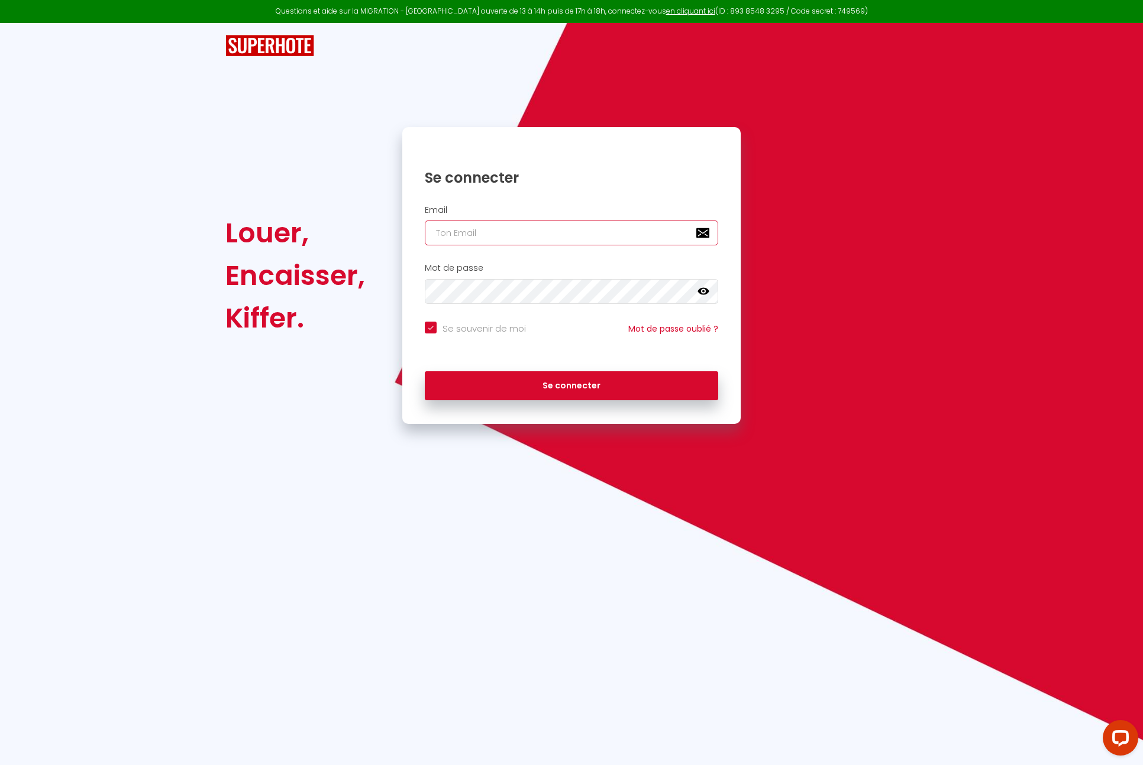
click at [524, 232] on input "email" at bounding box center [571, 233] width 293 height 25
type input "b"
checkbox input "true"
type input "bv"
checkbox input "true"
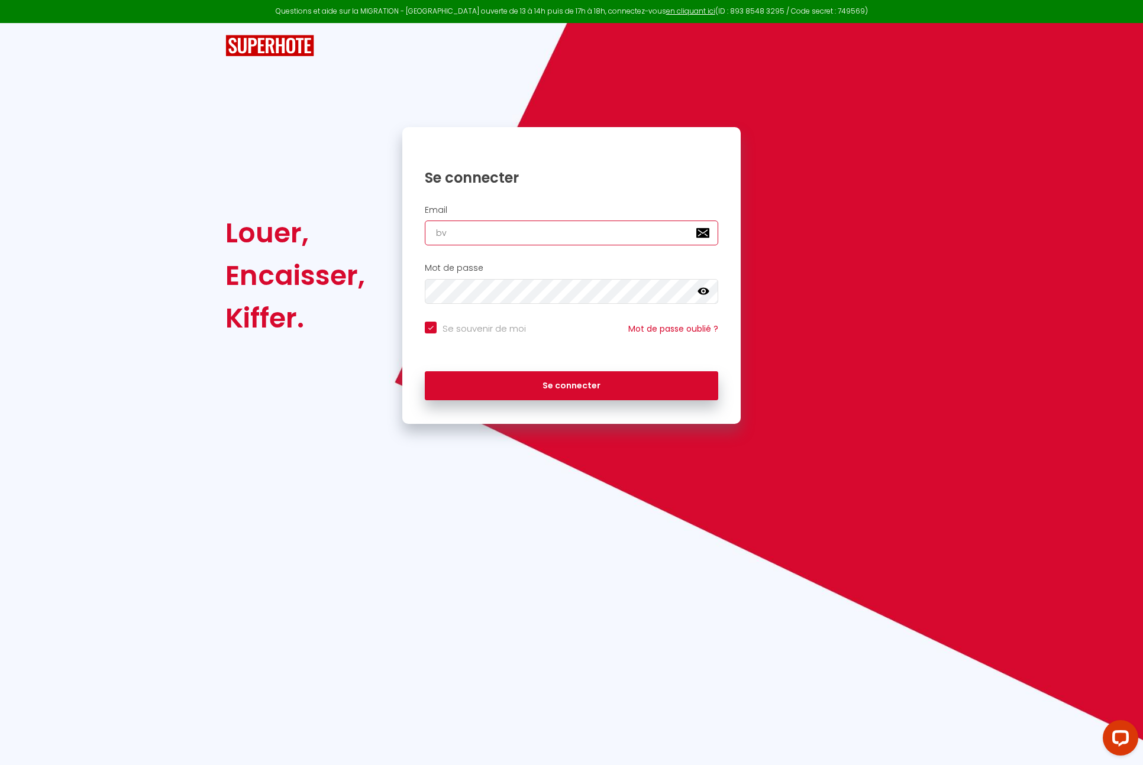
type input "bvl"
checkbox input "true"
type input "bvlc"
checkbox input "true"
type input "bvlci"
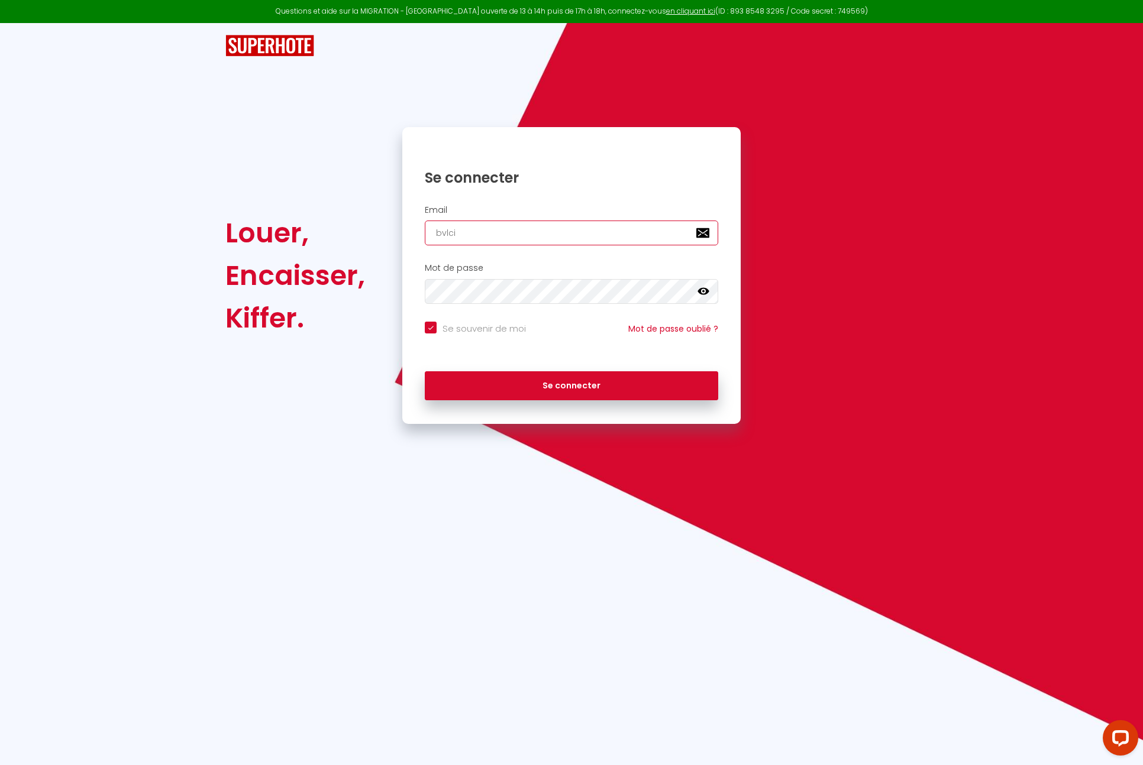
checkbox input "true"
type input "bvlcib"
checkbox input "true"
type input "bvlci"
checkbox input "true"
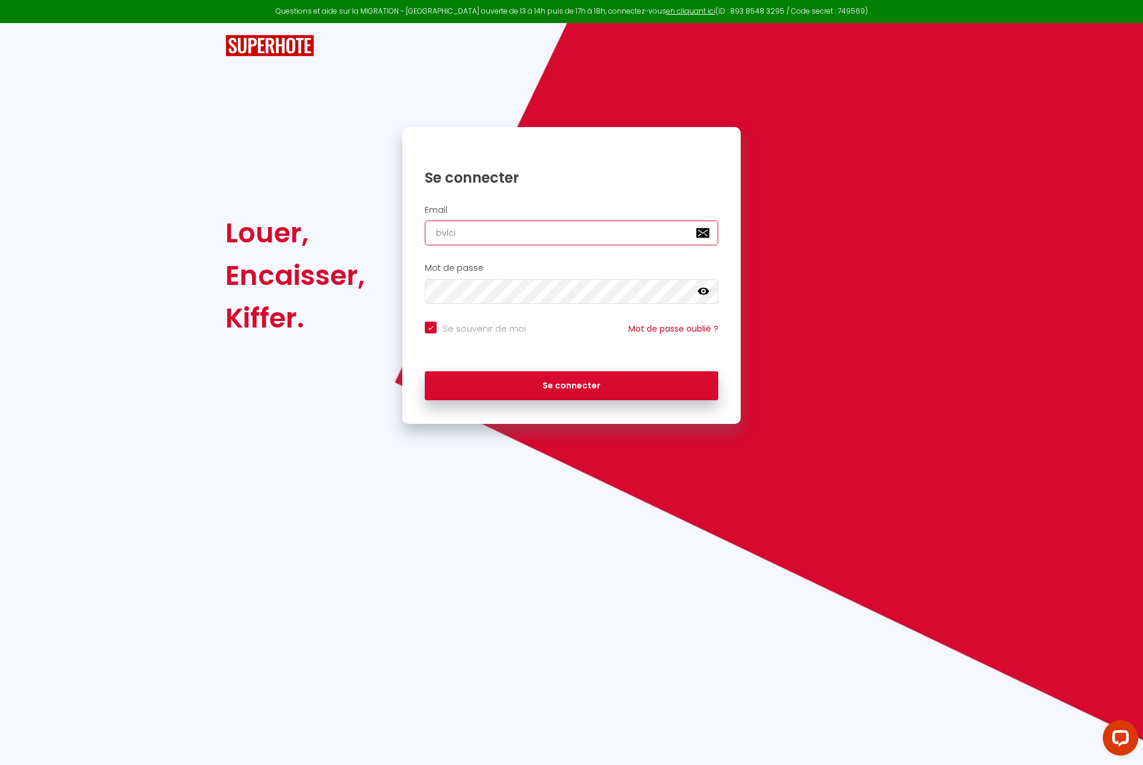
type input "bvlcin"
checkbox input "true"
type input "bvlcinv"
checkbox input "true"
type input "bvlcinve"
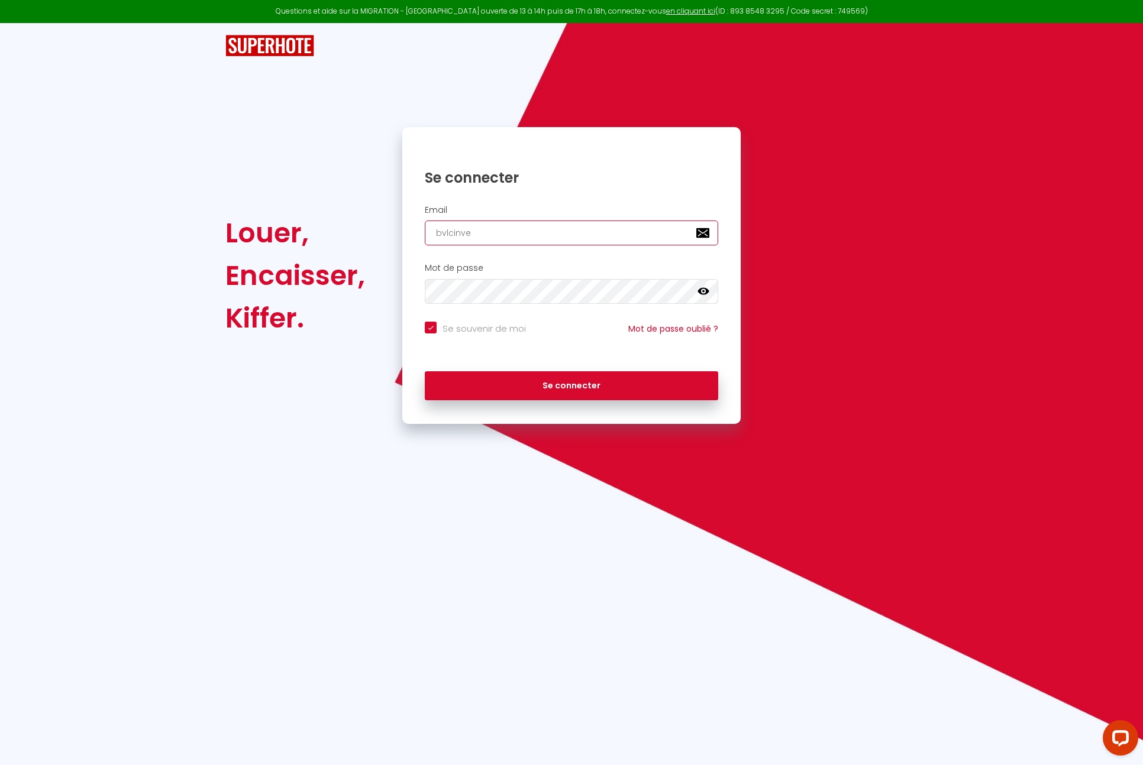
checkbox input "true"
type input "bvlcinves"
checkbox input "true"
type input "bvlcinvest"
checkbox input "true"
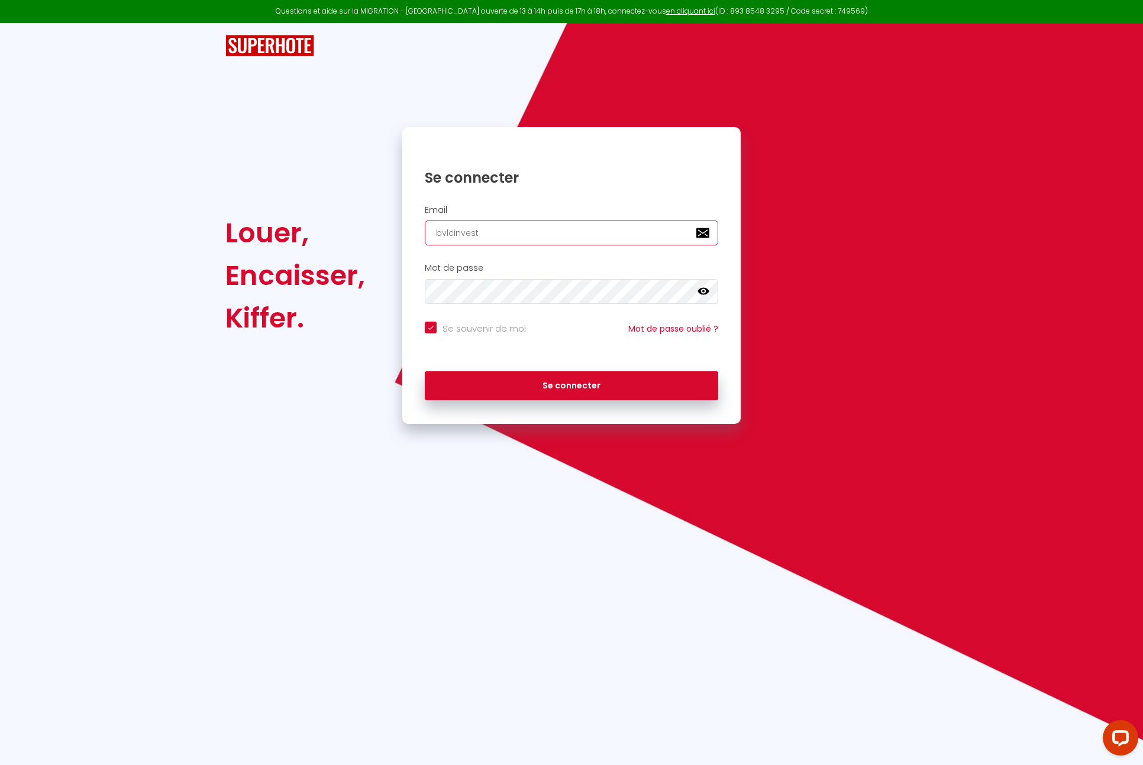
type input "bvlcinvesti"
checkbox input "true"
type input "bvlcinvestis"
checkbox input "true"
type input "bvlcinvestiss"
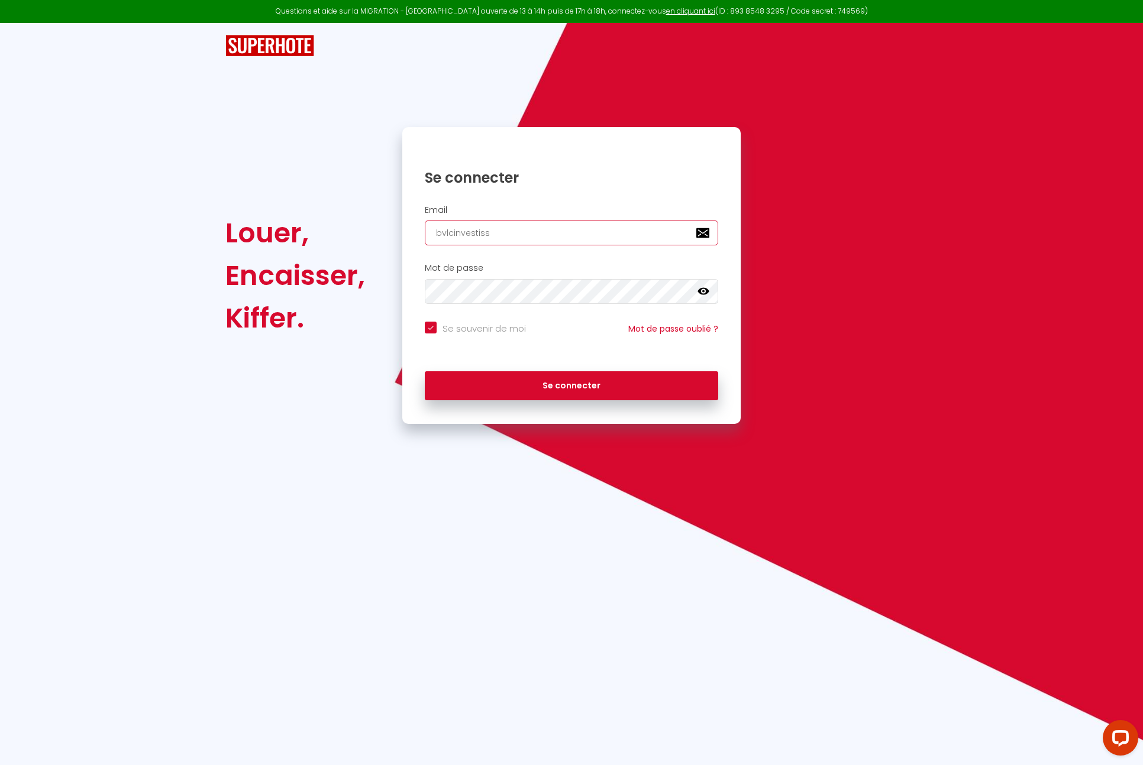
checkbox input "true"
type input "bvlcinvestisse"
checkbox input "true"
type input "bvlcinvestissem"
checkbox input "true"
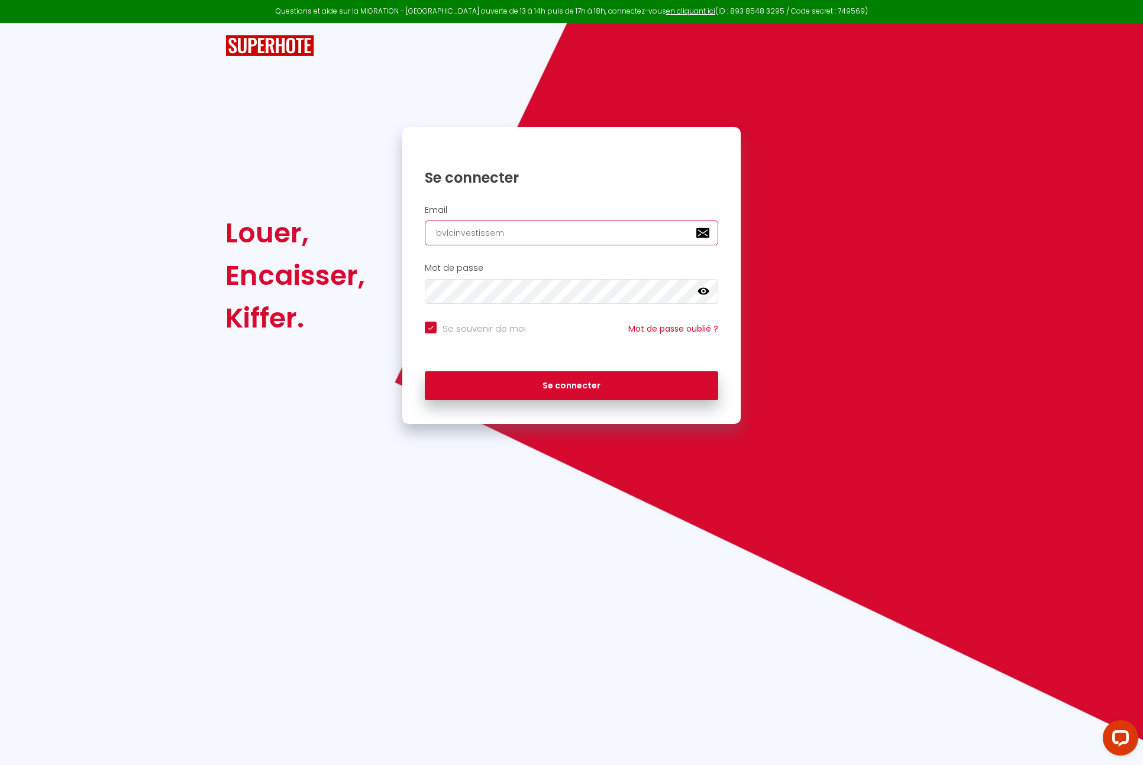
type input "bvlcinvestisseme"
checkbox input "true"
type input "bvlcinvestissemen"
checkbox input "true"
type input "bvlcinvestissement"
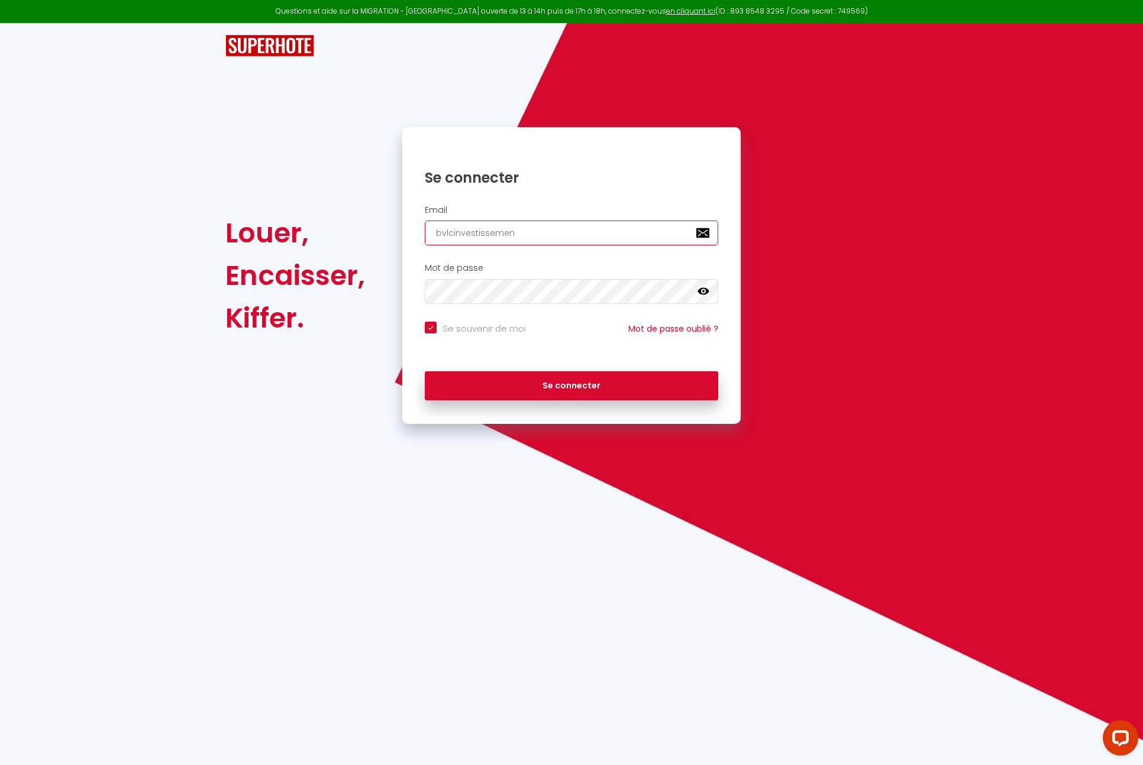
checkbox input "true"
type input "bvlcinvestissement@"
checkbox input "true"
type input "bvlcinvestissement@g"
checkbox input "true"
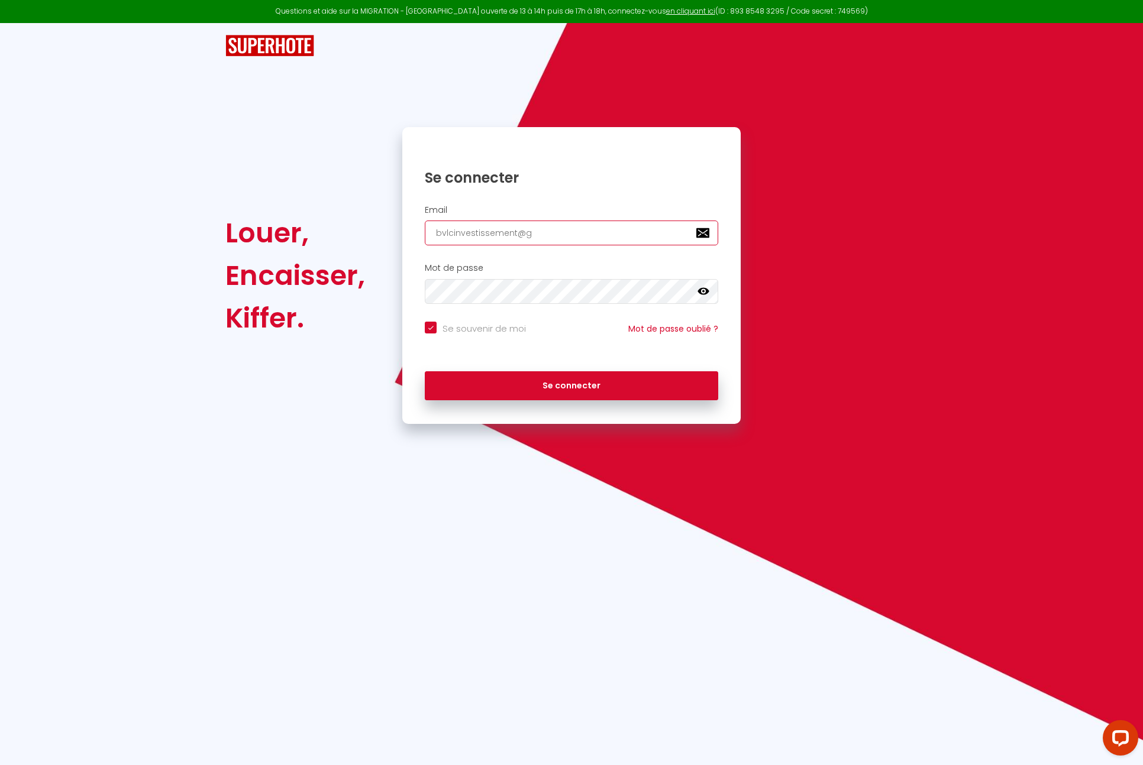
type input "bvlcinvestissement@gm"
checkbox input "true"
type input "bvlcinvestissement@gma"
checkbox input "true"
type input "bvlcinvestissement@gmai"
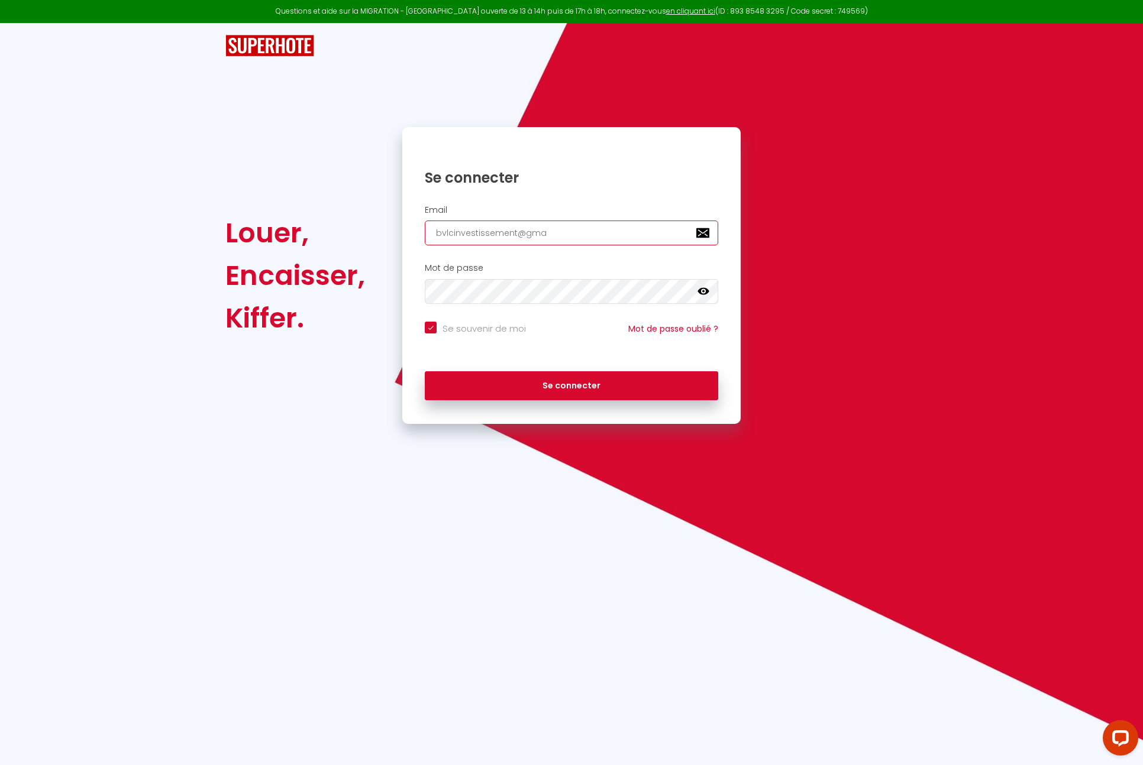
checkbox input "true"
type input "[EMAIL_ADDRESS]"
checkbox input "true"
type input "[EMAIL_ADDRESS]."
checkbox input "true"
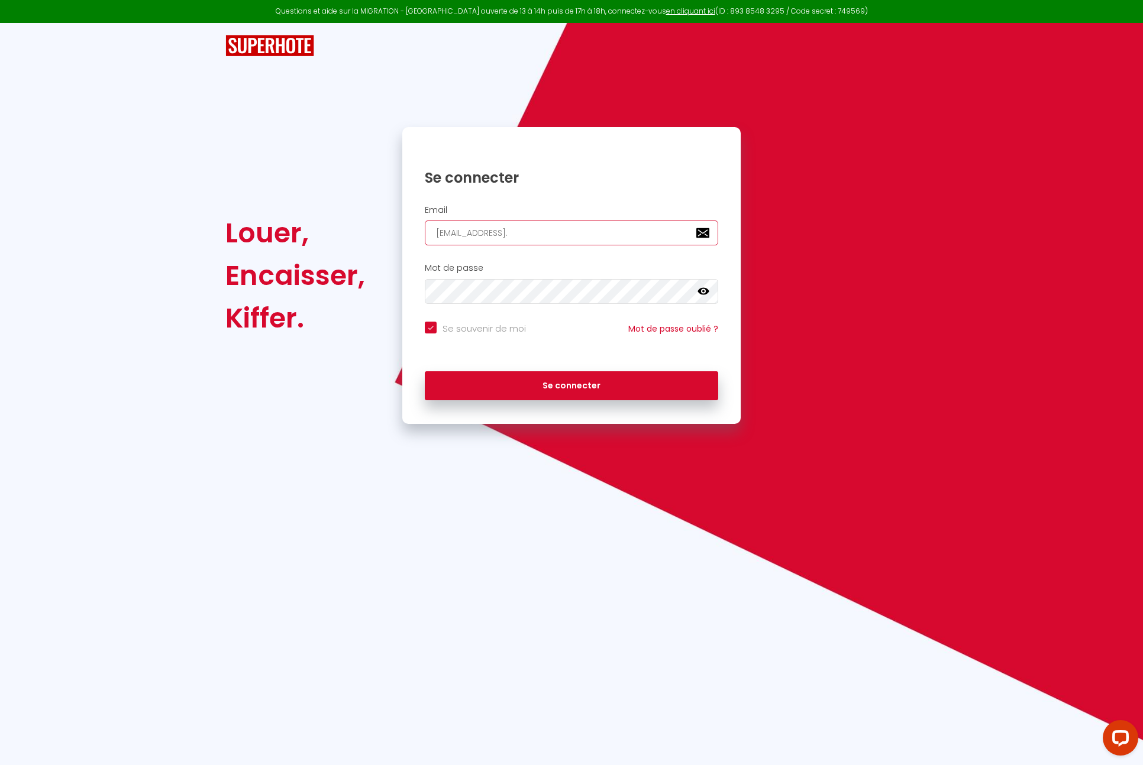
type input "bvlcinvestissement@gmail.c"
checkbox input "true"
type input "[EMAIL_ADDRESS][DOMAIN_NAME]"
checkbox input "true"
type input "[EMAIL_ADDRESS][DOMAIN_NAME]"
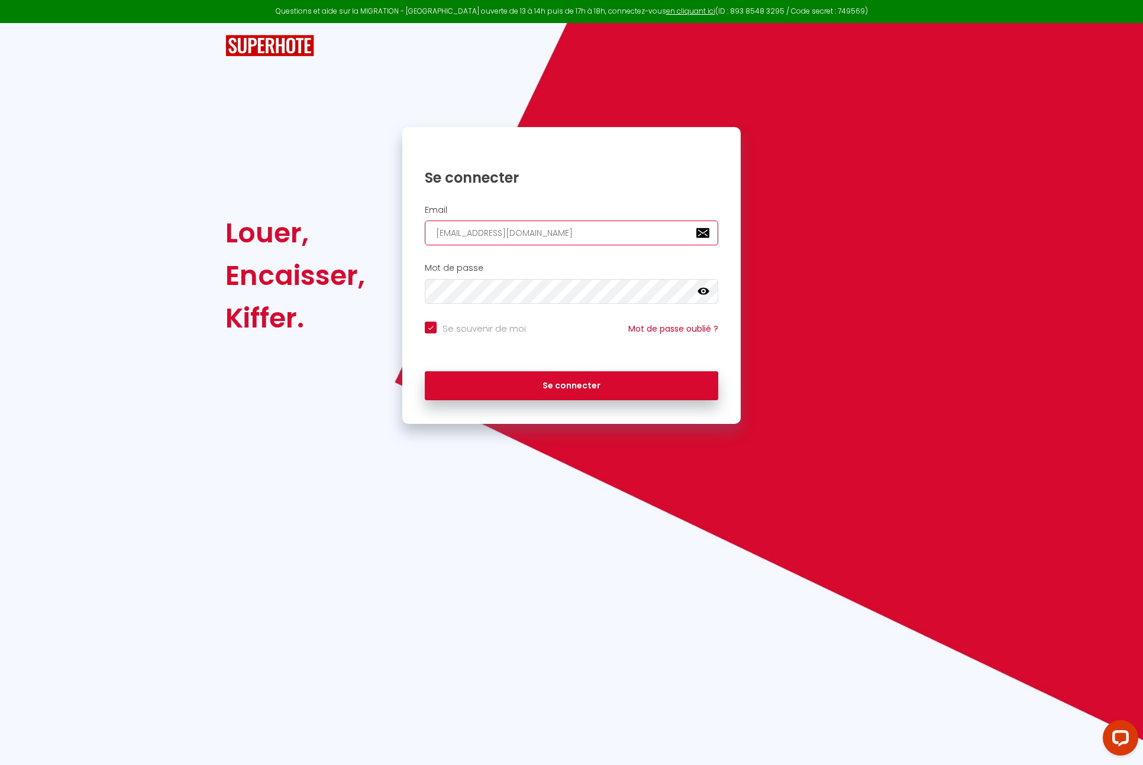
checkbox input "true"
type input "[EMAIL_ADDRESS][DOMAIN_NAME]"
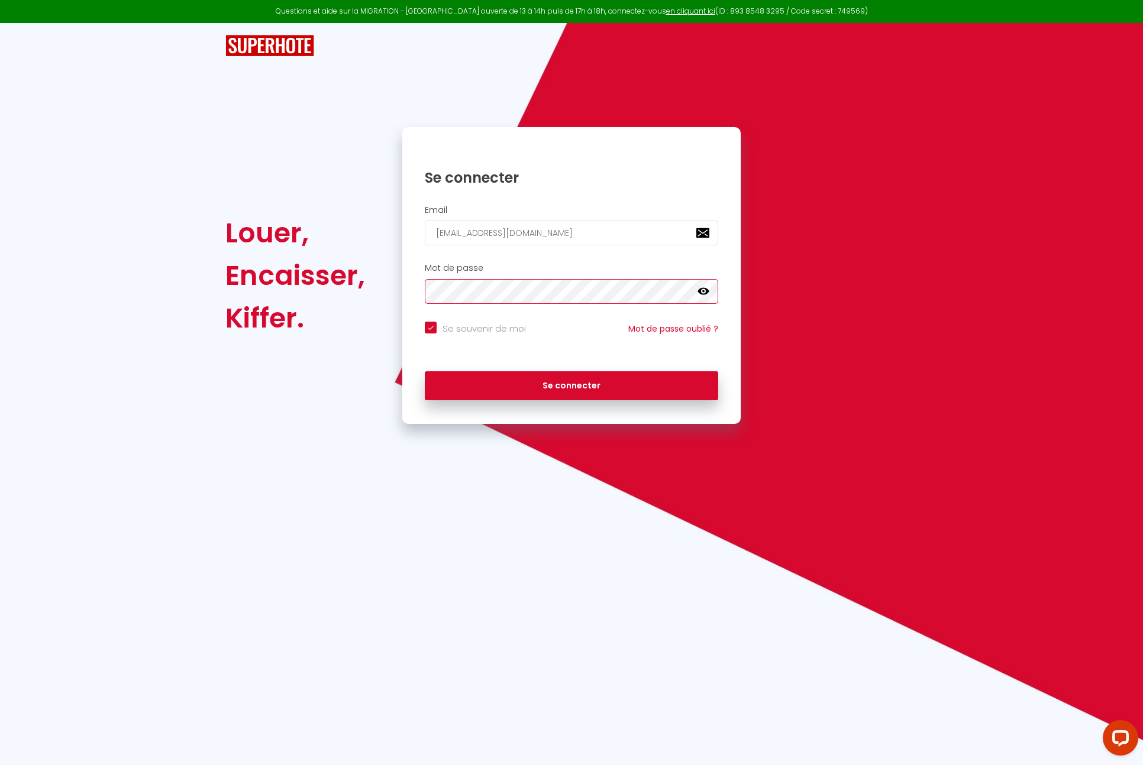
click at [425, 371] on button "Se connecter" at bounding box center [571, 386] width 293 height 30
checkbox input "true"
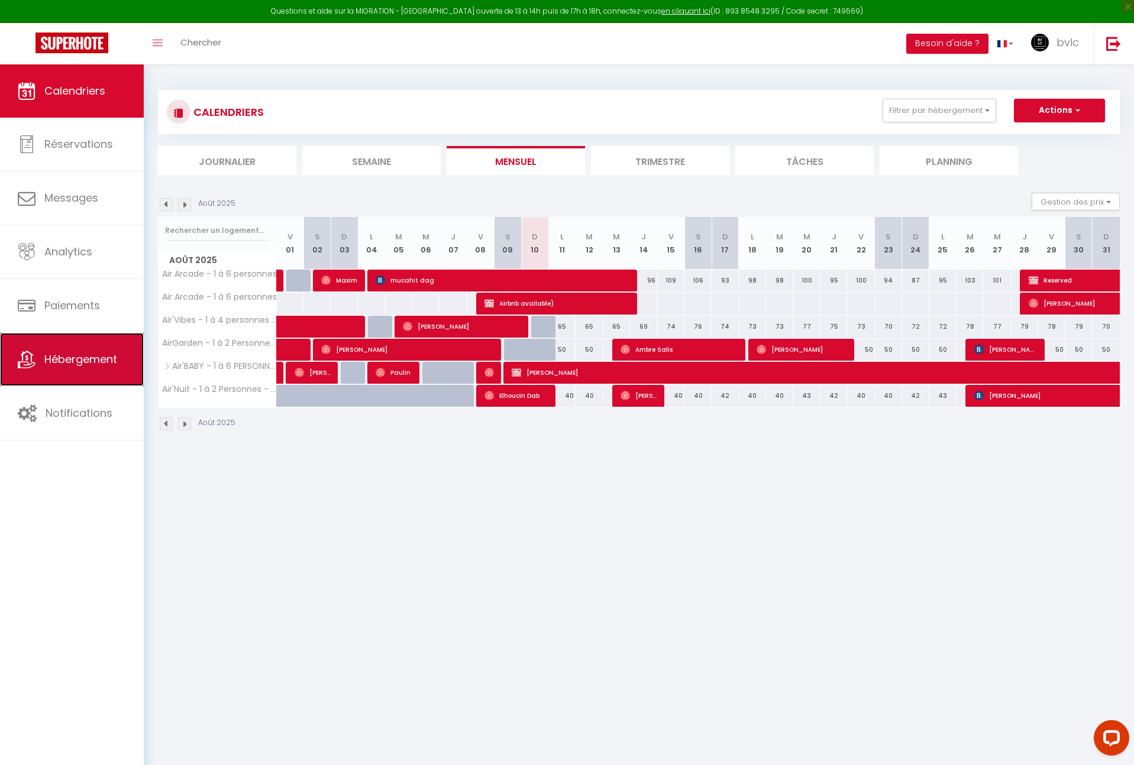
click at [73, 363] on span "Hébergement" at bounding box center [80, 359] width 73 height 15
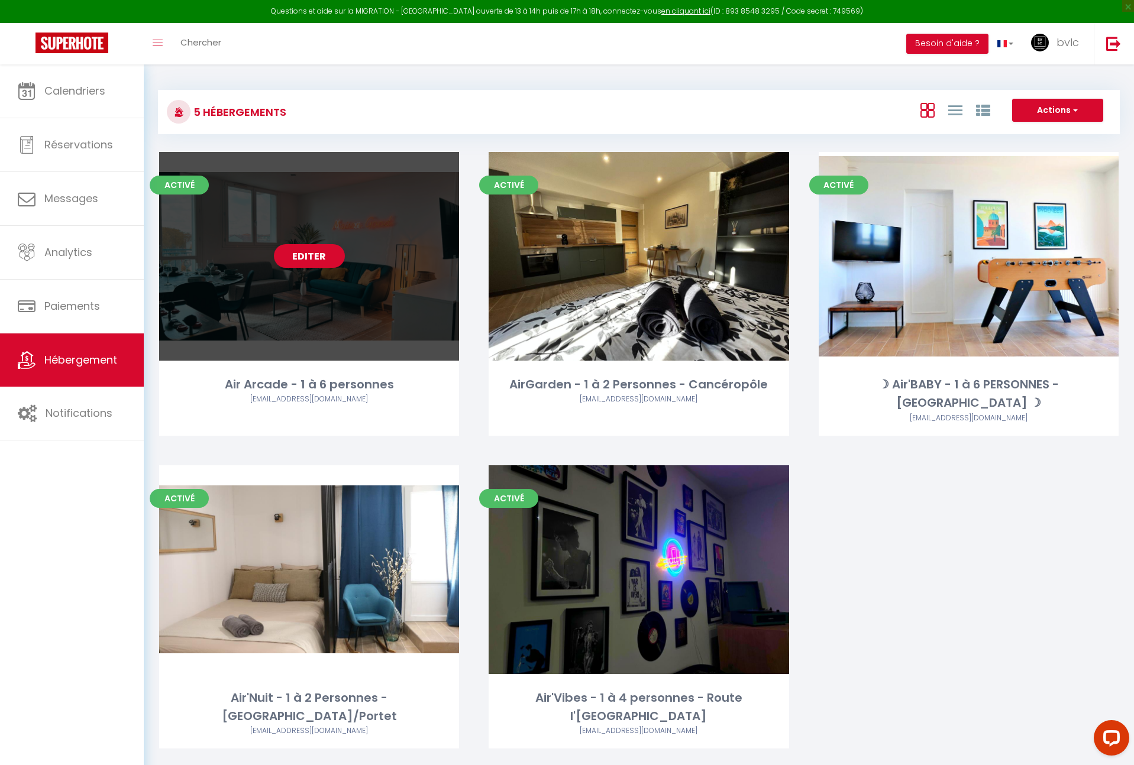
click at [308, 250] on link "Editer" at bounding box center [309, 256] width 71 height 24
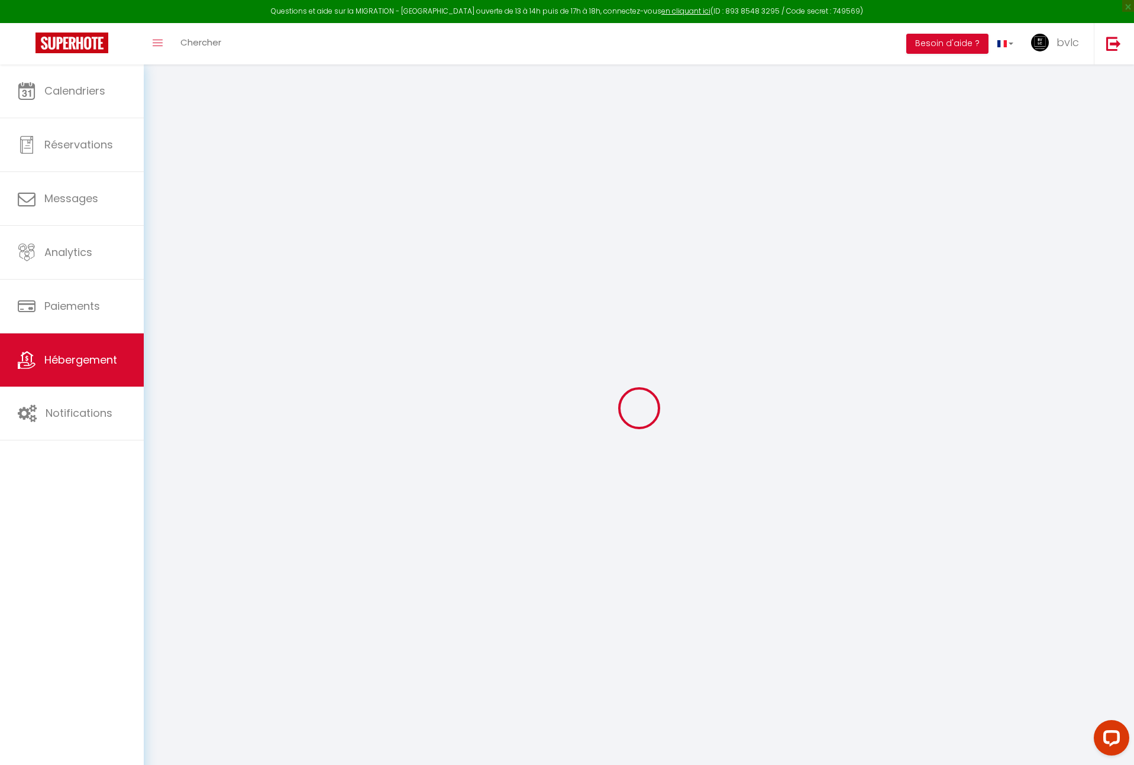
select select
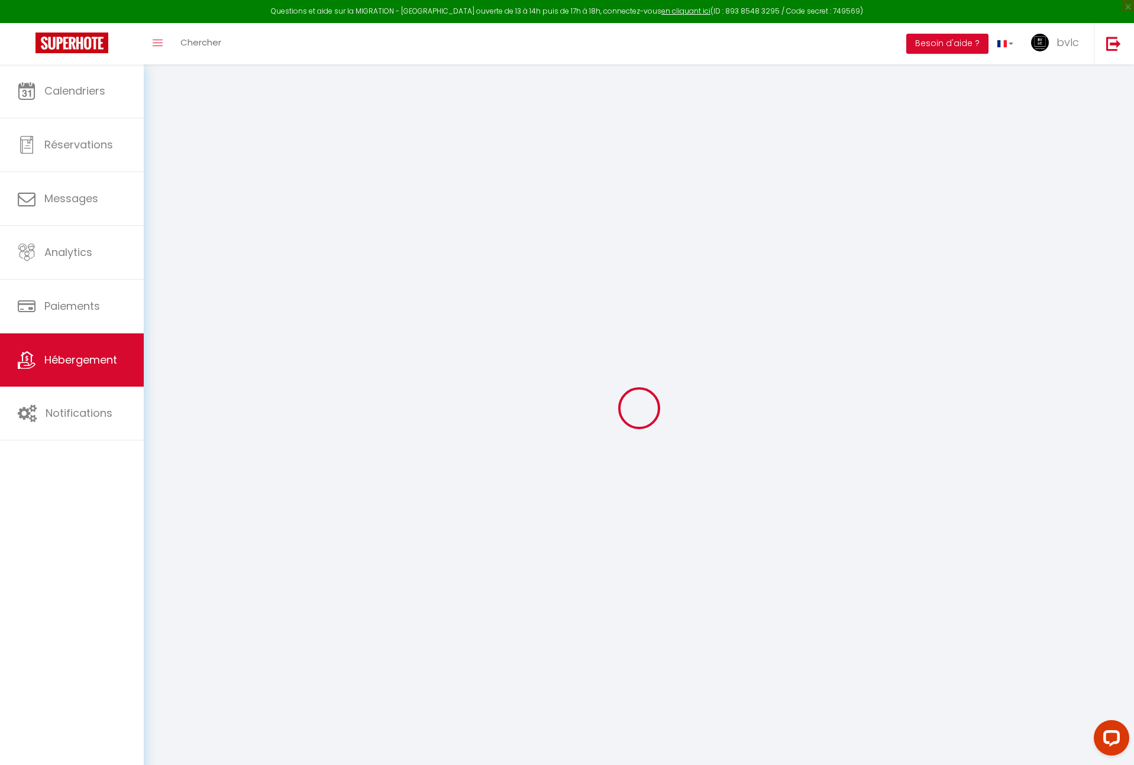
select select
checkbox input "false"
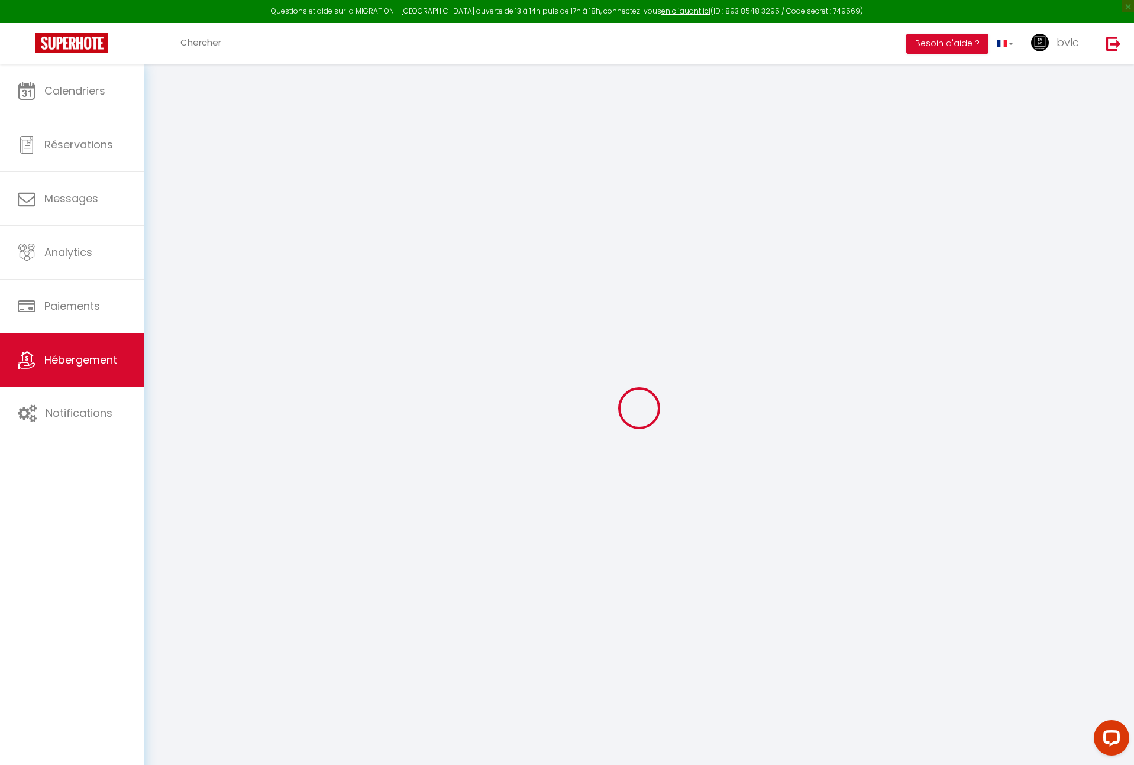
select select
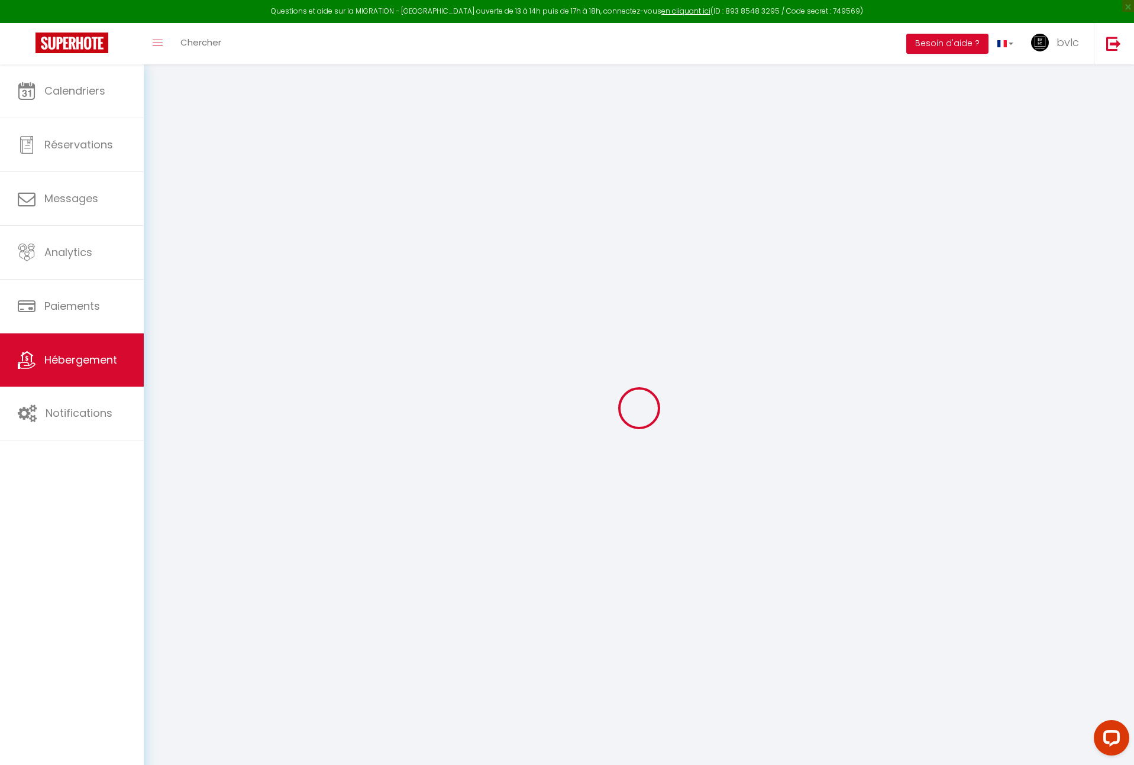
select select
checkbox input "false"
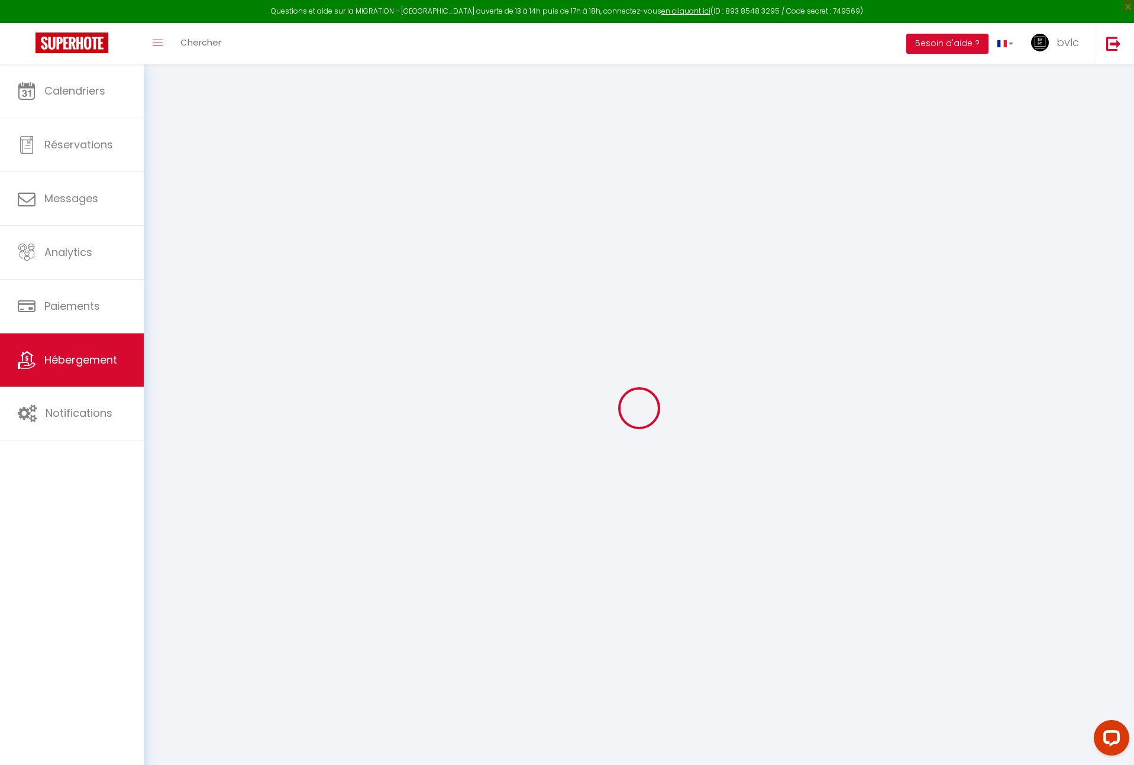
checkbox input "false"
select select
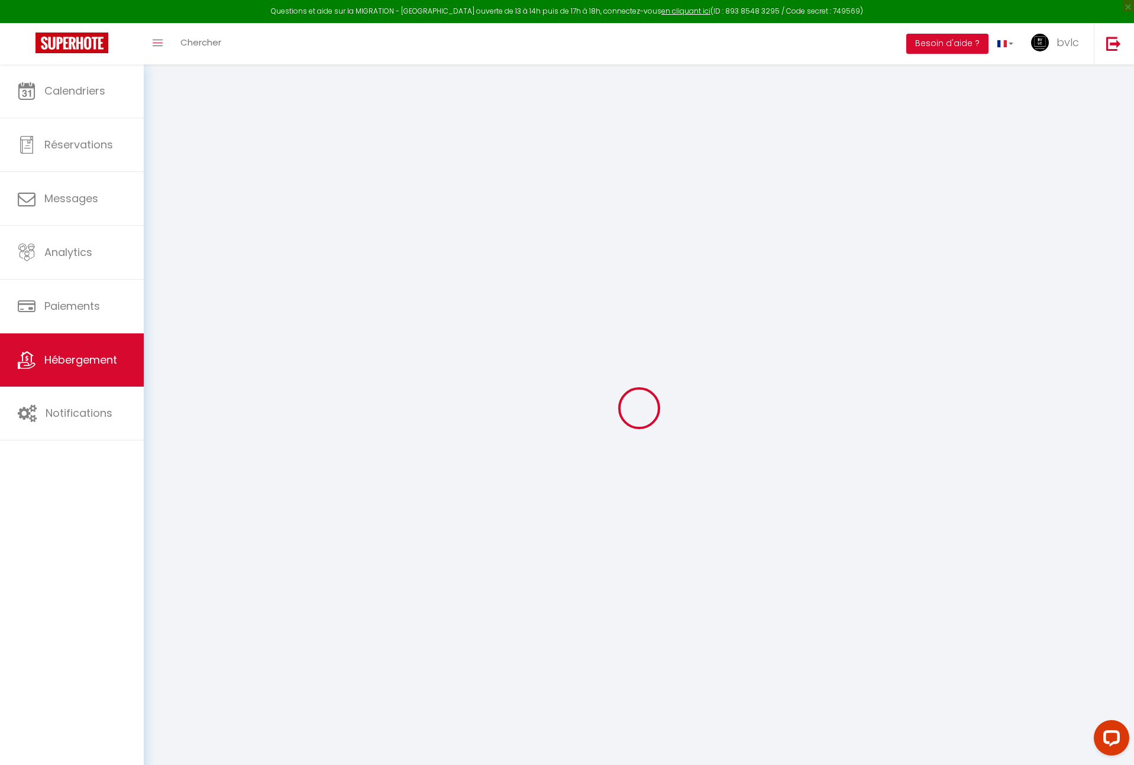
select select
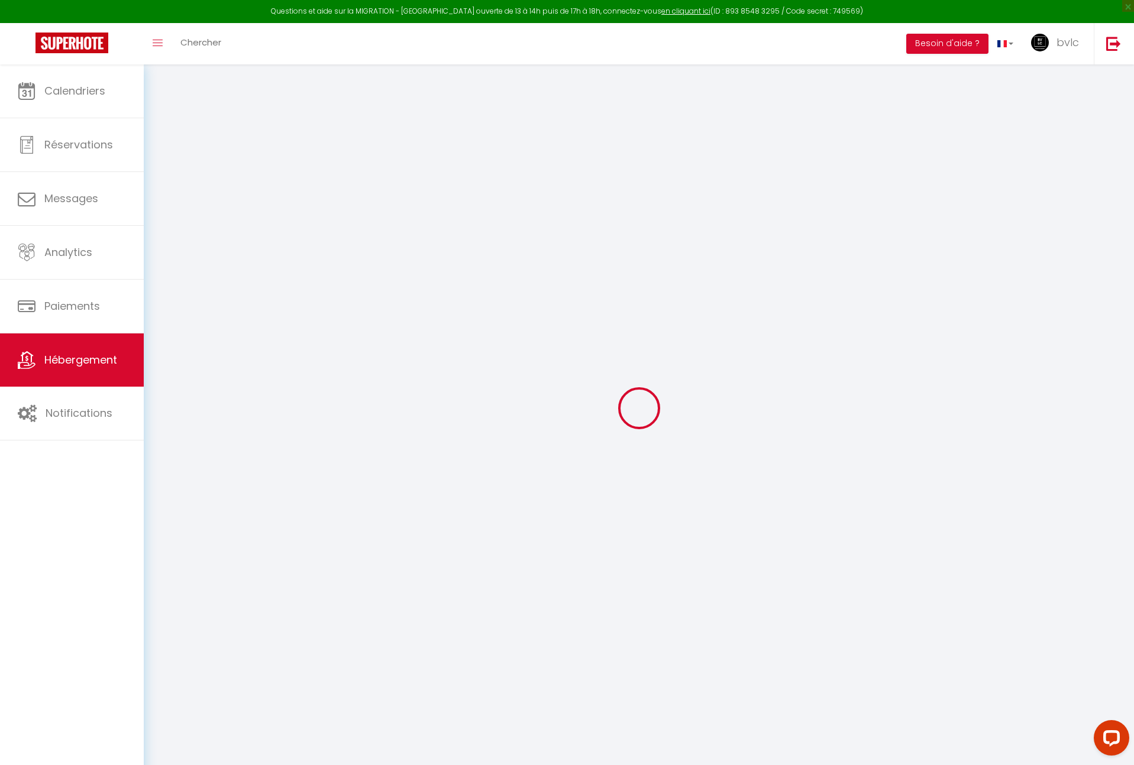
checkbox input "false"
select select
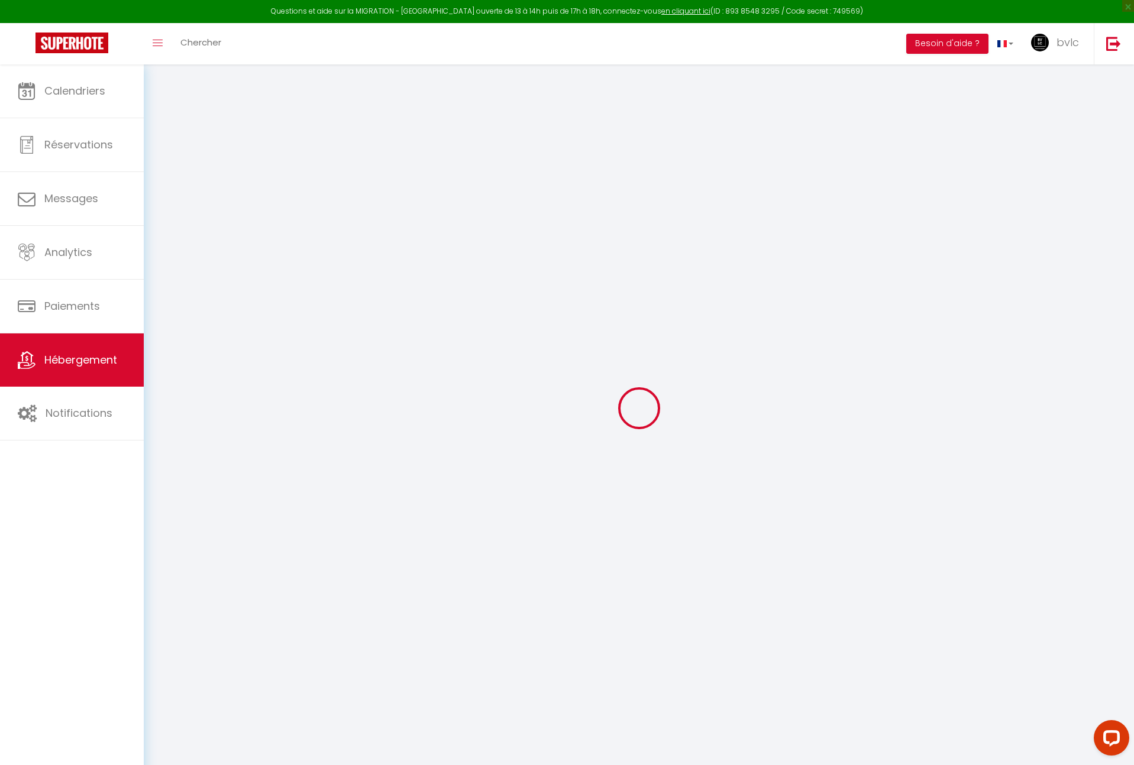
select select
type input "Air Arcade - 1 à 6 personnes"
type input "[PERSON_NAME]"
select select "6"
select select "3"
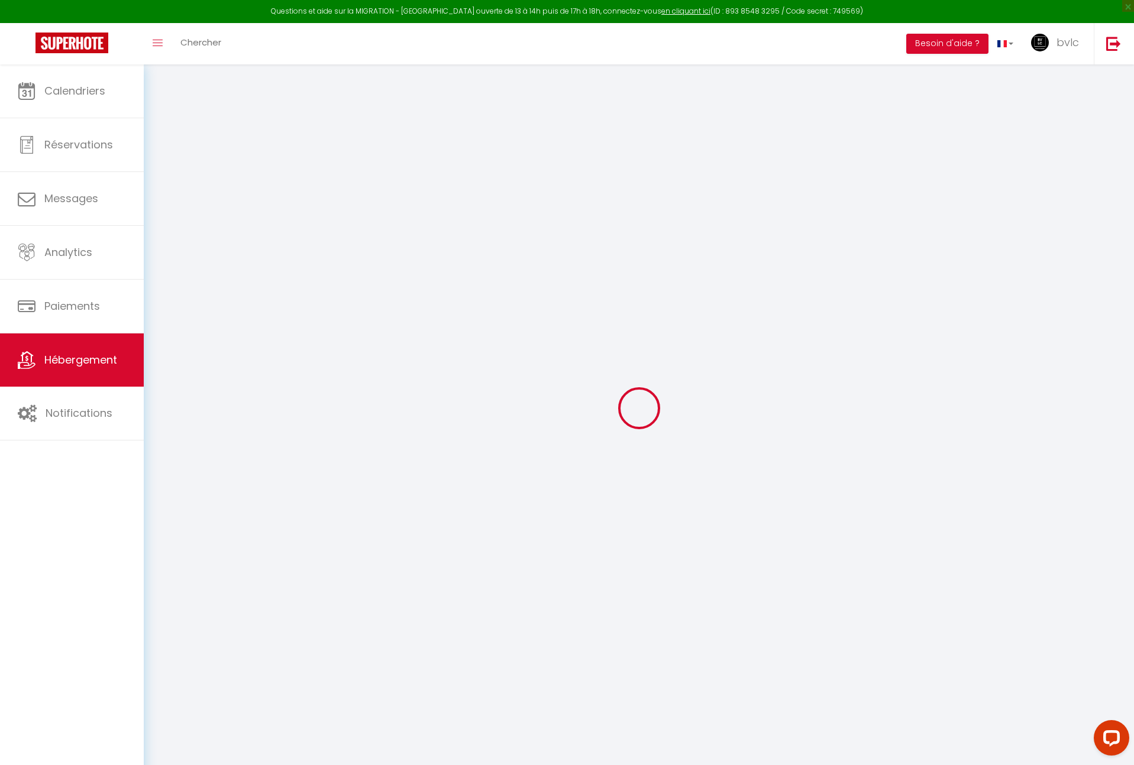
type input "80"
type input "65"
type input "450"
select select
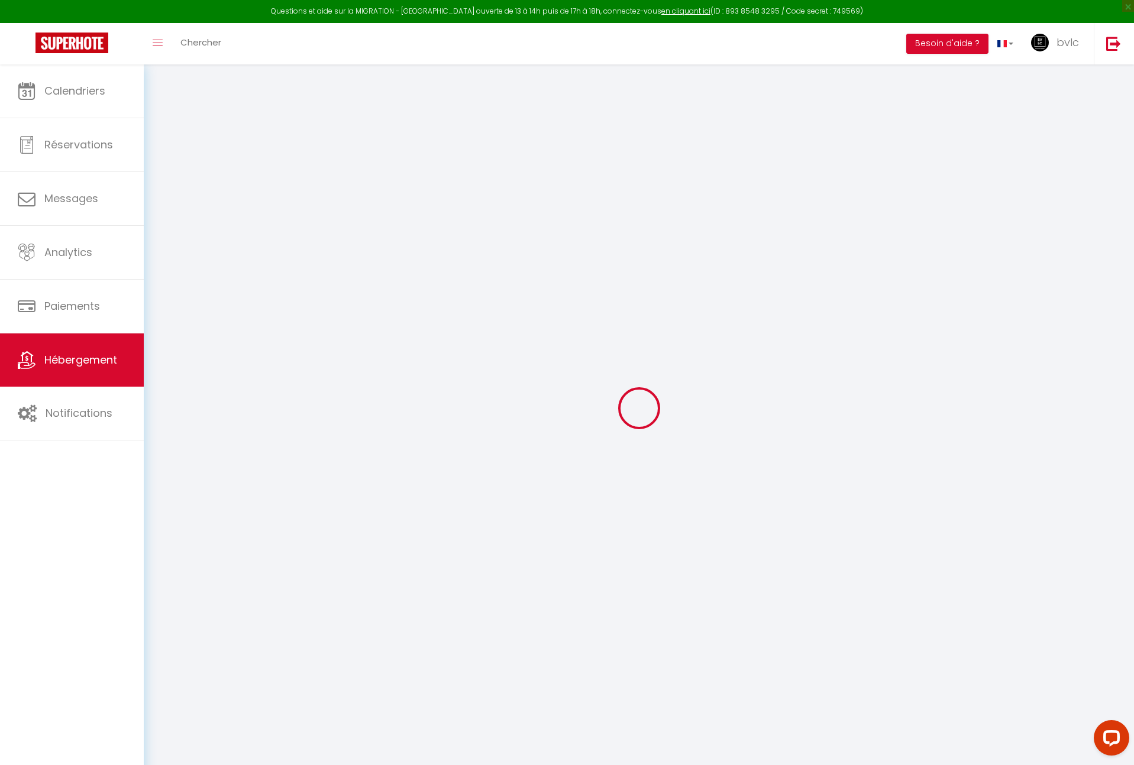
select select
type input "[STREET_ADDRESS]"
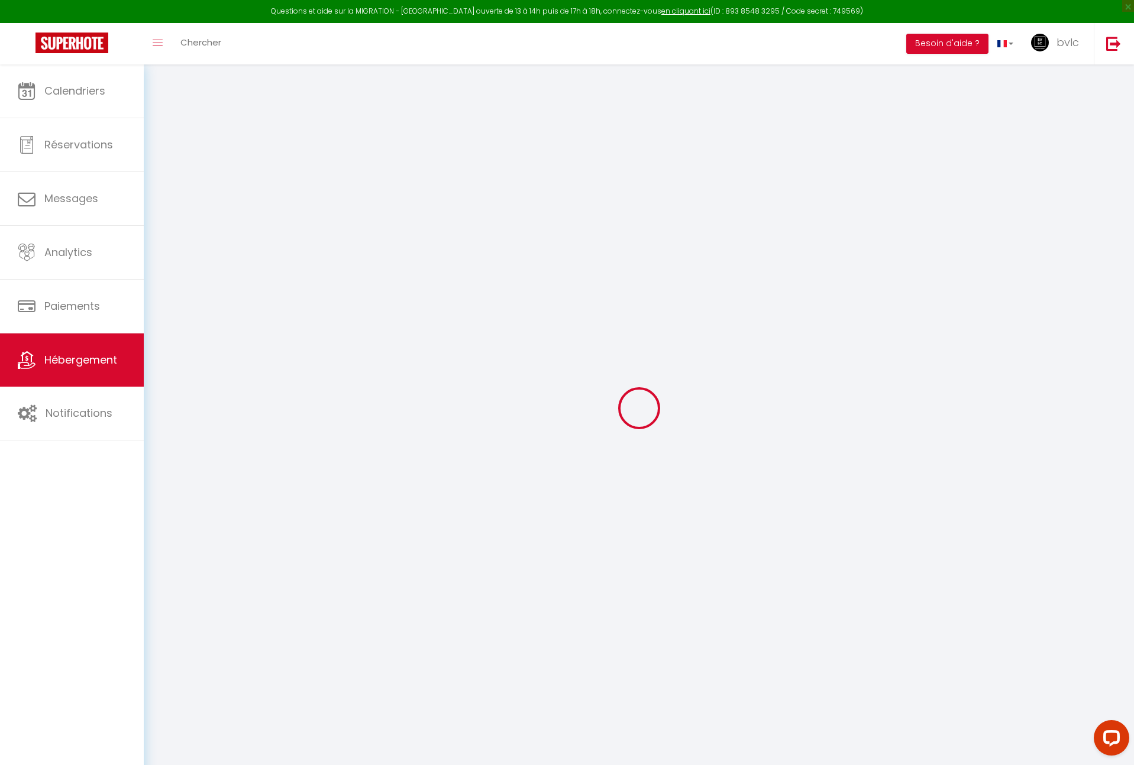
type input "31770"
type input "Colomiers"
type input "[EMAIL_ADDRESS][DOMAIN_NAME]"
select select "2712"
checkbox input "false"
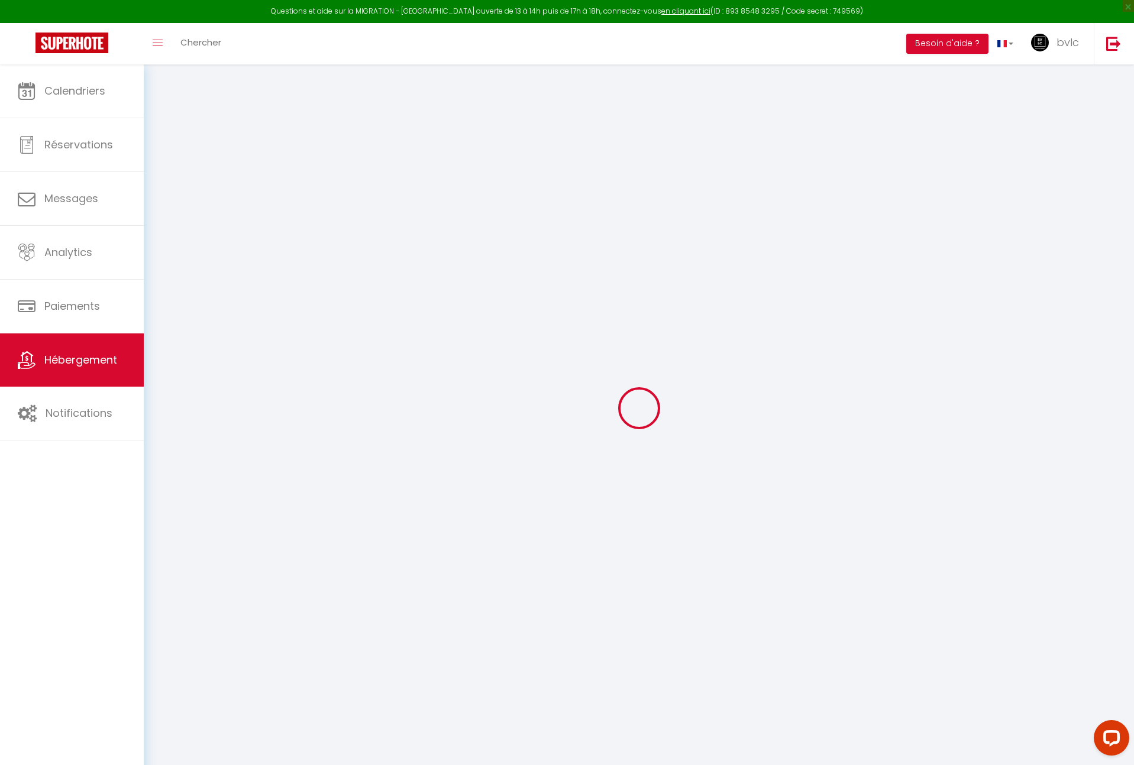
checkbox input "false"
checkbox input "true"
checkbox input "false"
type input "0"
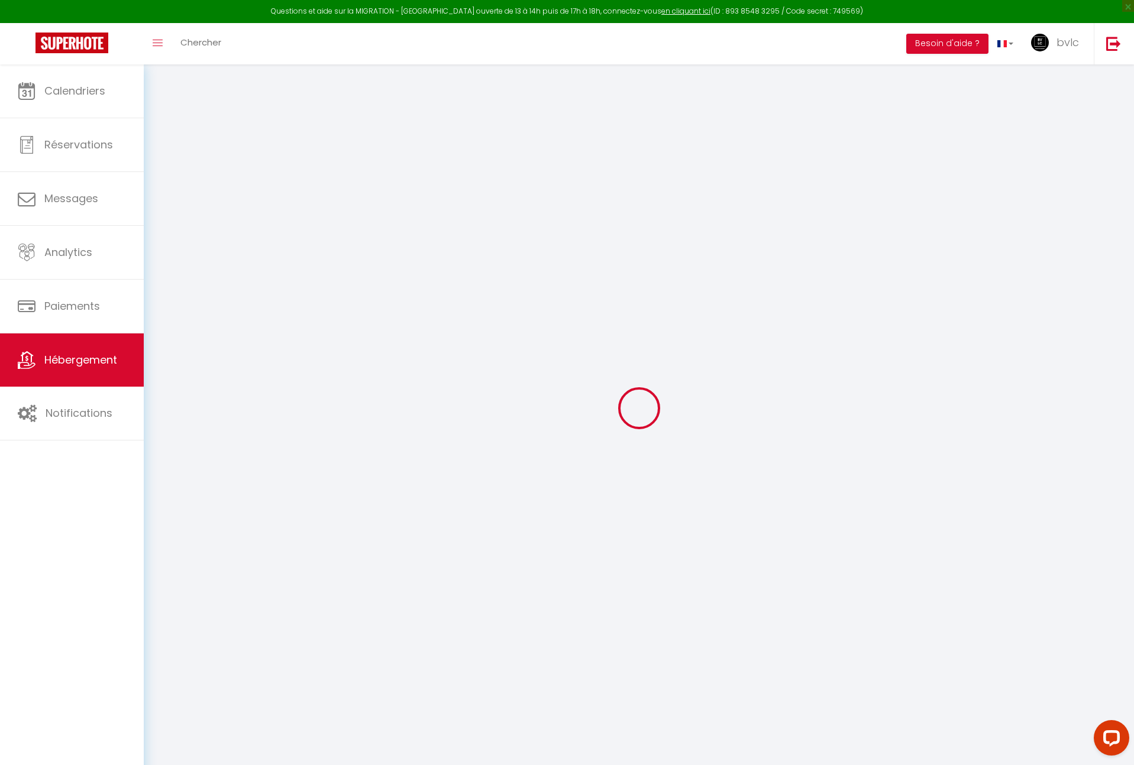
type input "0"
select select "4248"
select select
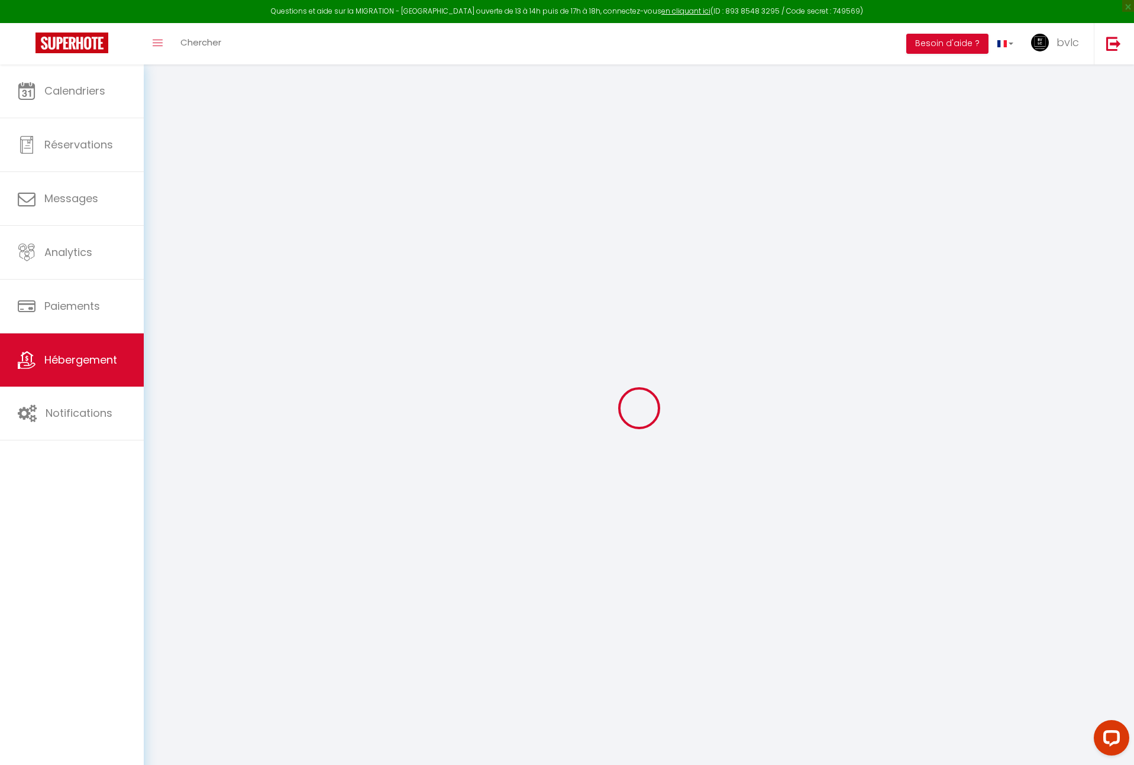
select select
checkbox input "false"
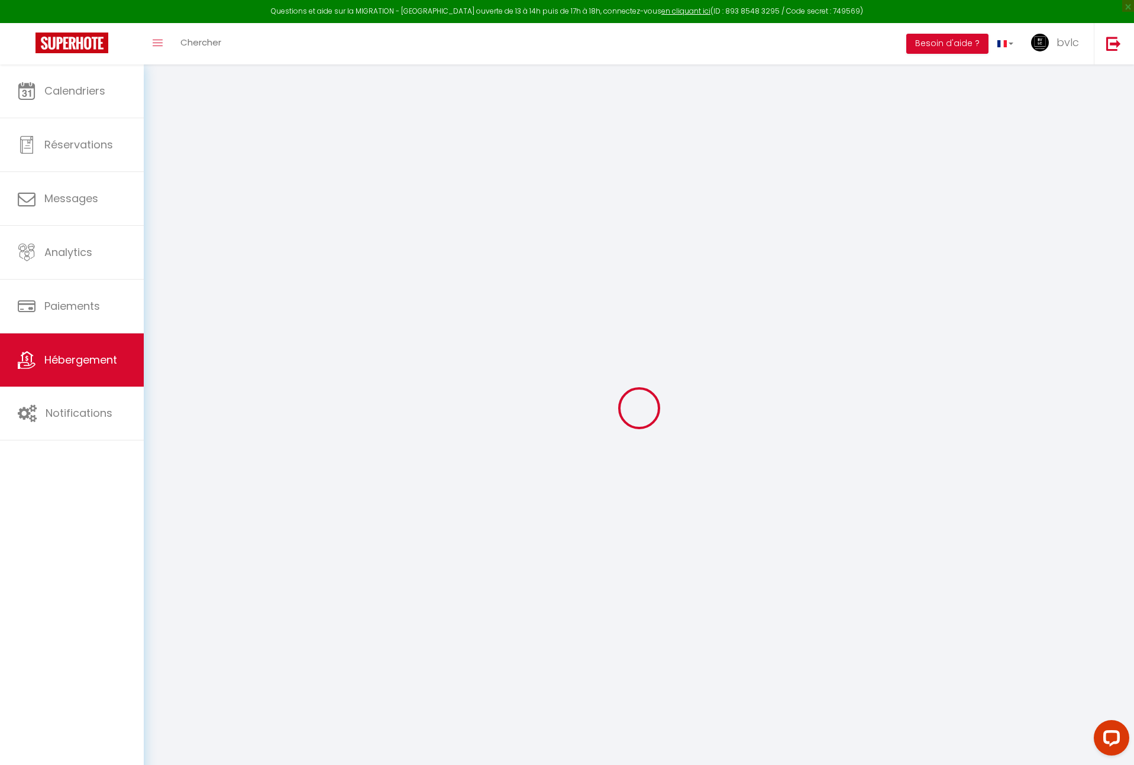
checkbox input "false"
checkbox input "true"
checkbox input "false"
select select
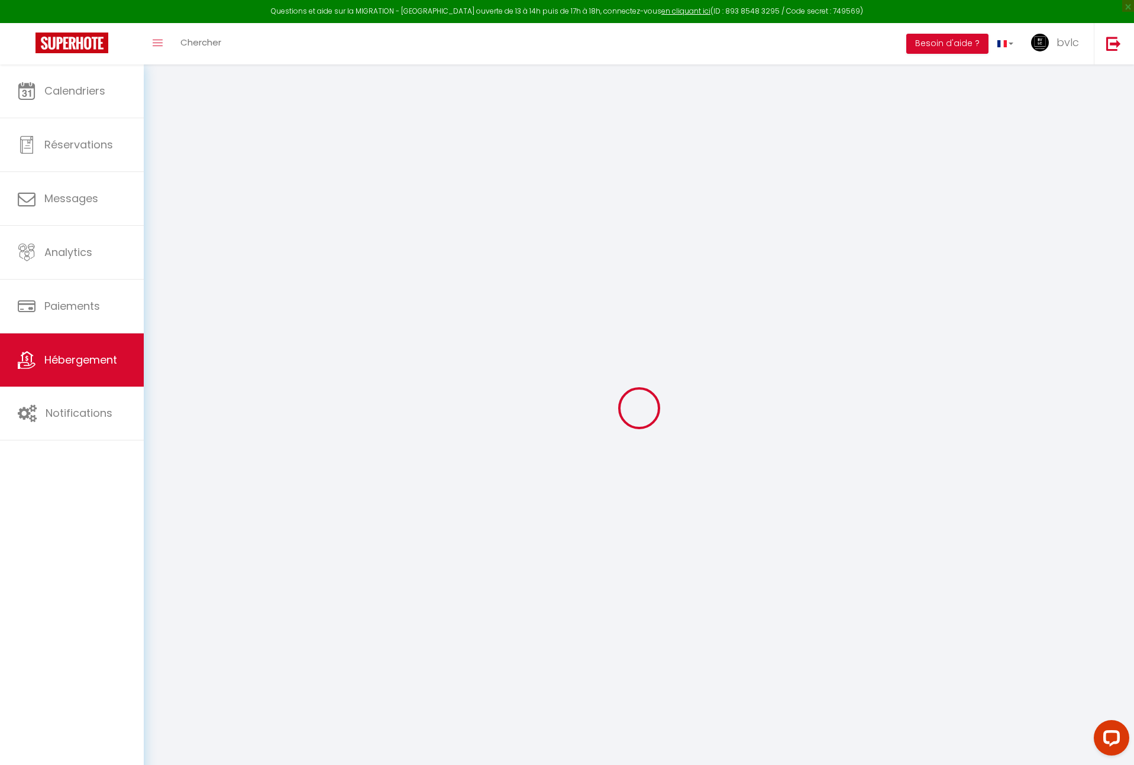
select select
checkbox input "false"
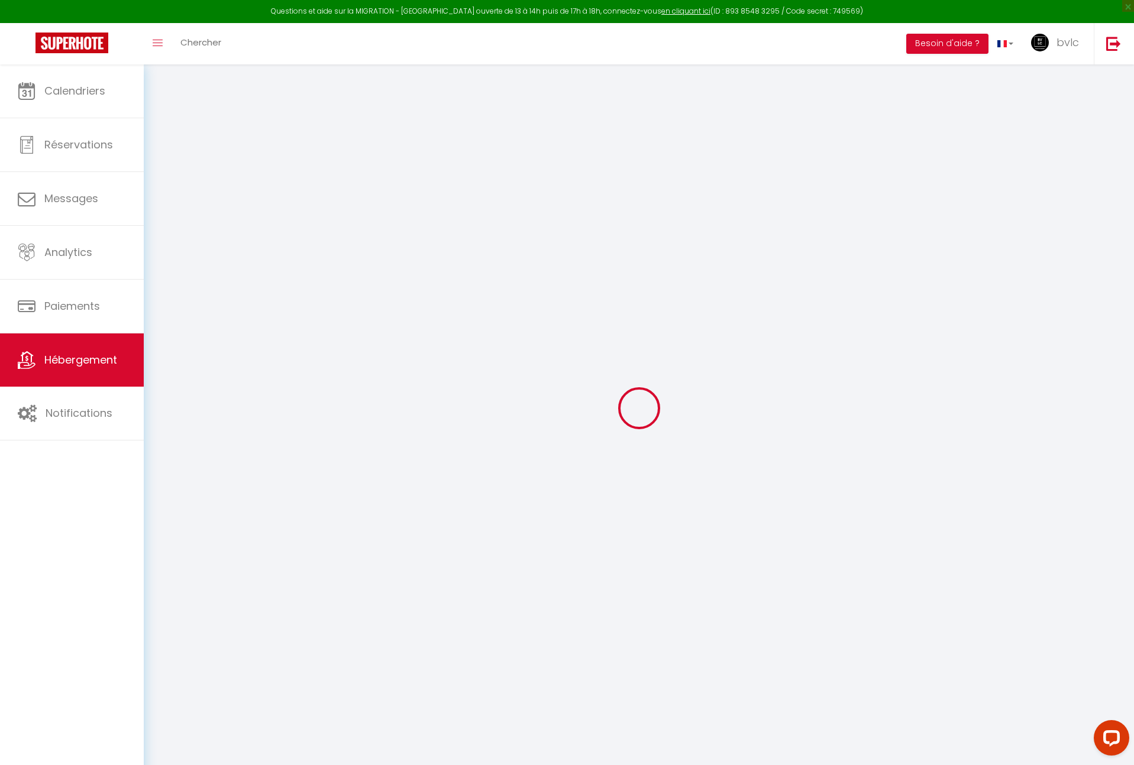
checkbox input "false"
checkbox input "true"
checkbox input "false"
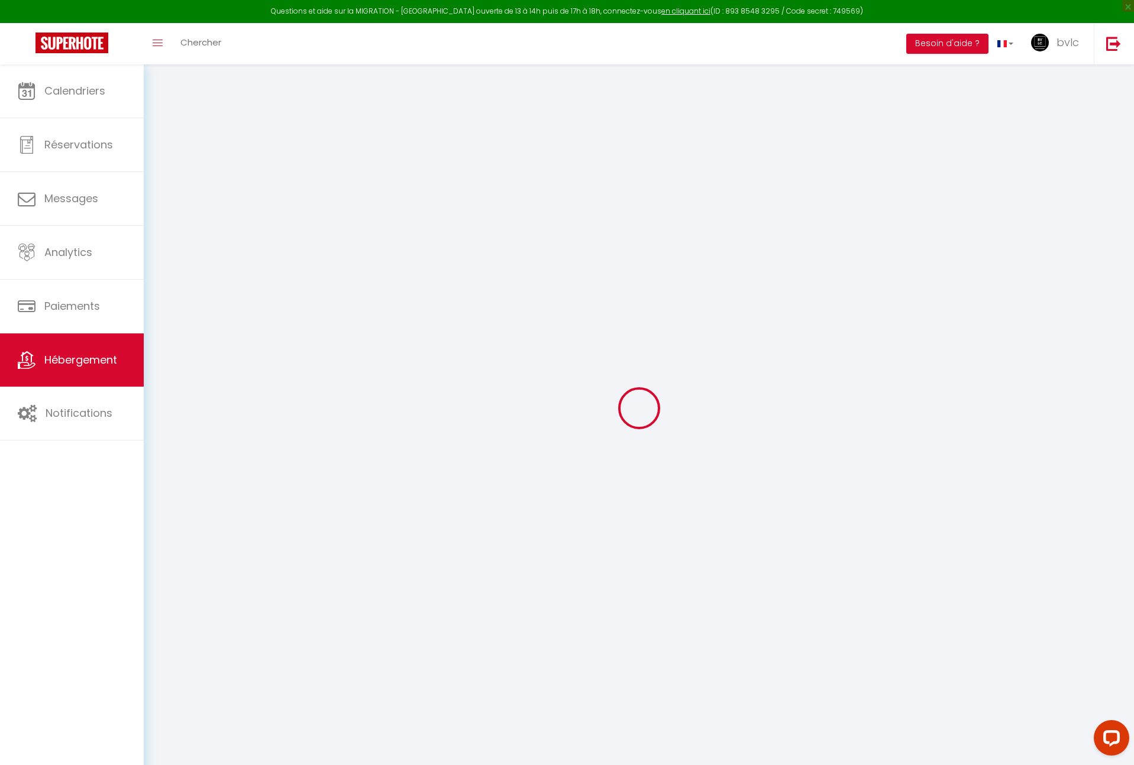
checkbox input "true"
checkbox input "false"
select select "16:00"
select select "23:45"
select select "10:00"
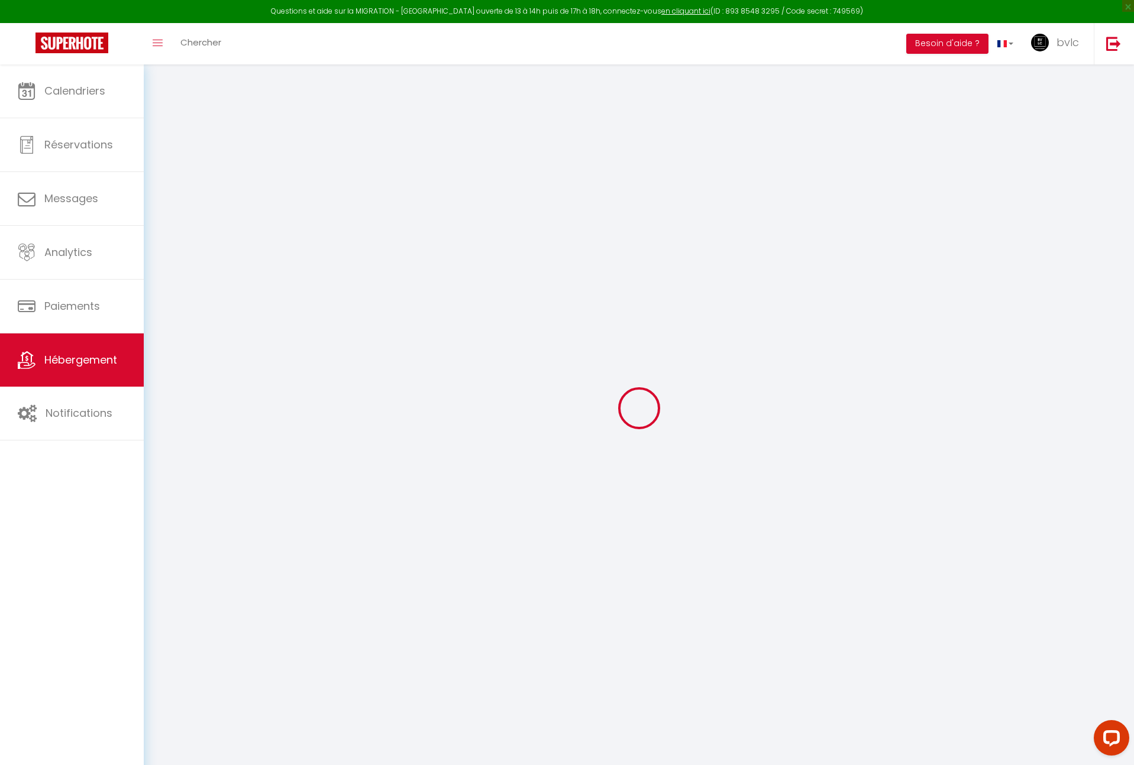
select select "15"
select select "12:00"
checkbox input "false"
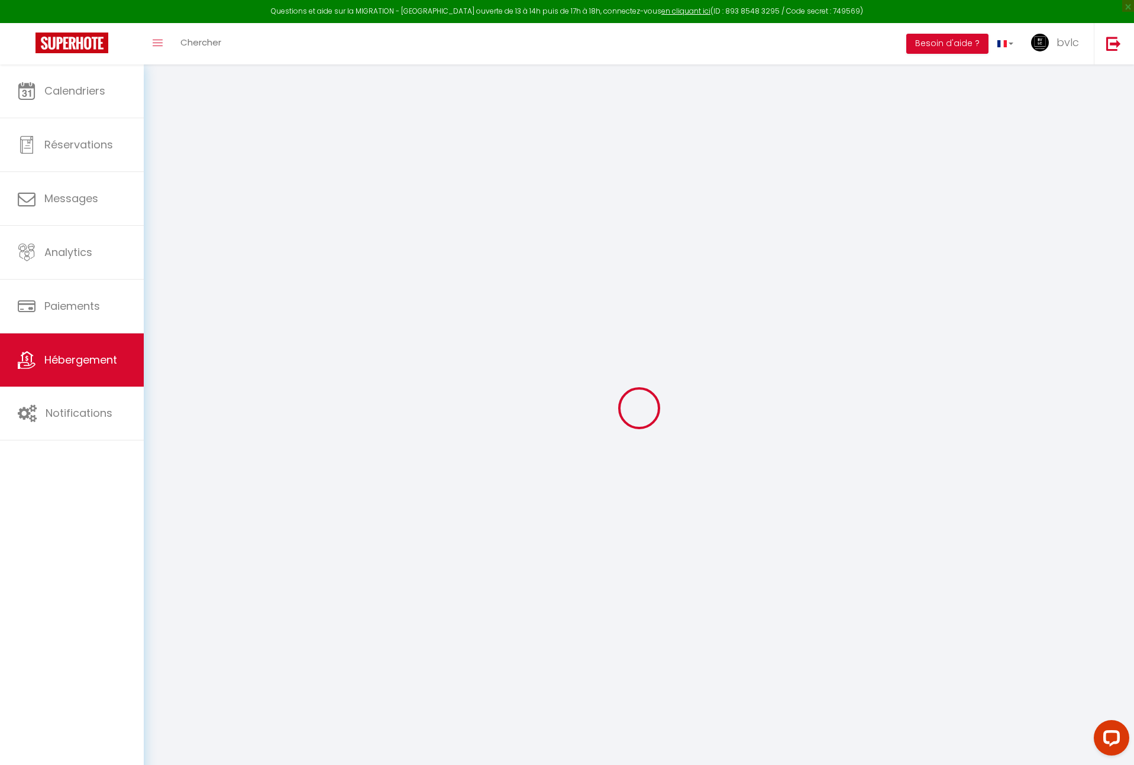
checkbox input "true"
checkbox input "false"
checkbox input "true"
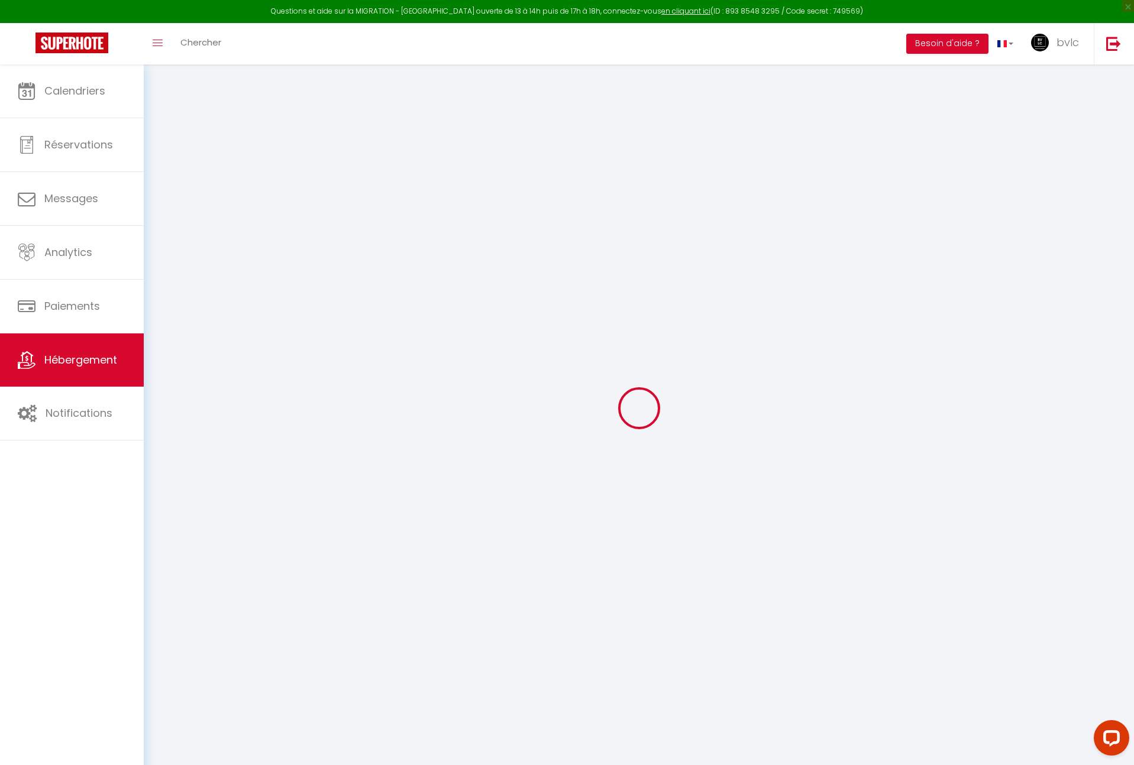
checkbox input "false"
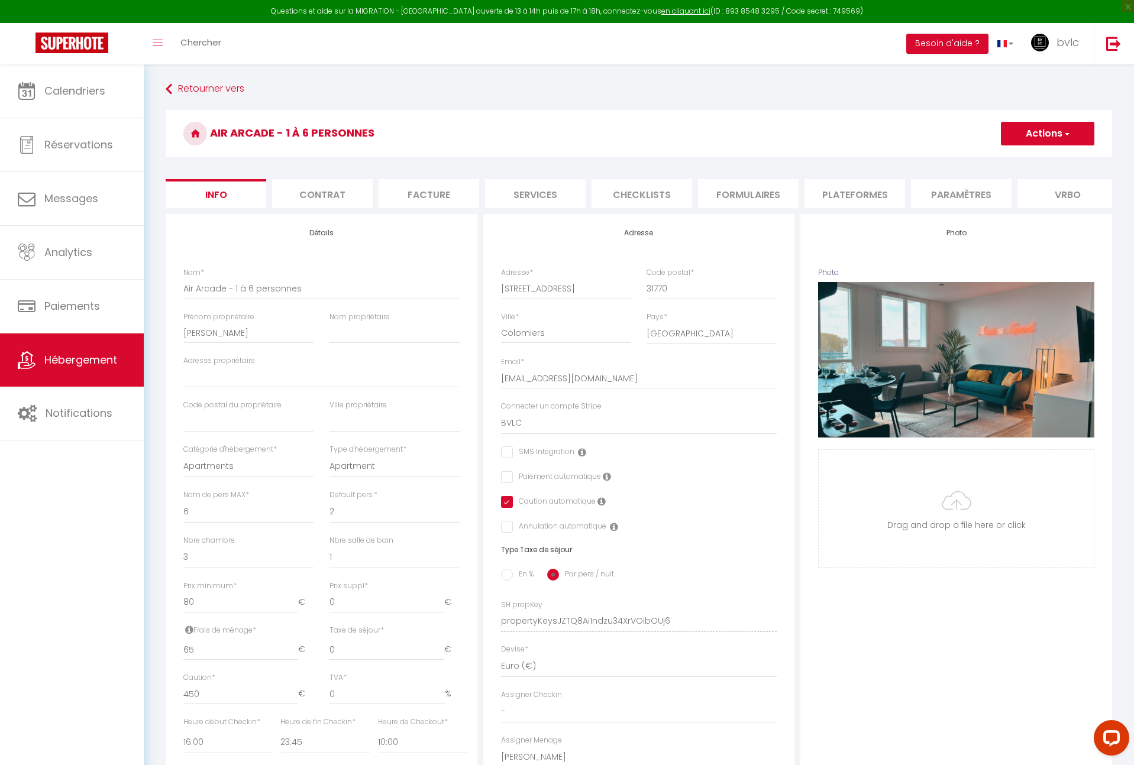
click at [862, 189] on li "Plateformes" at bounding box center [854, 193] width 101 height 29
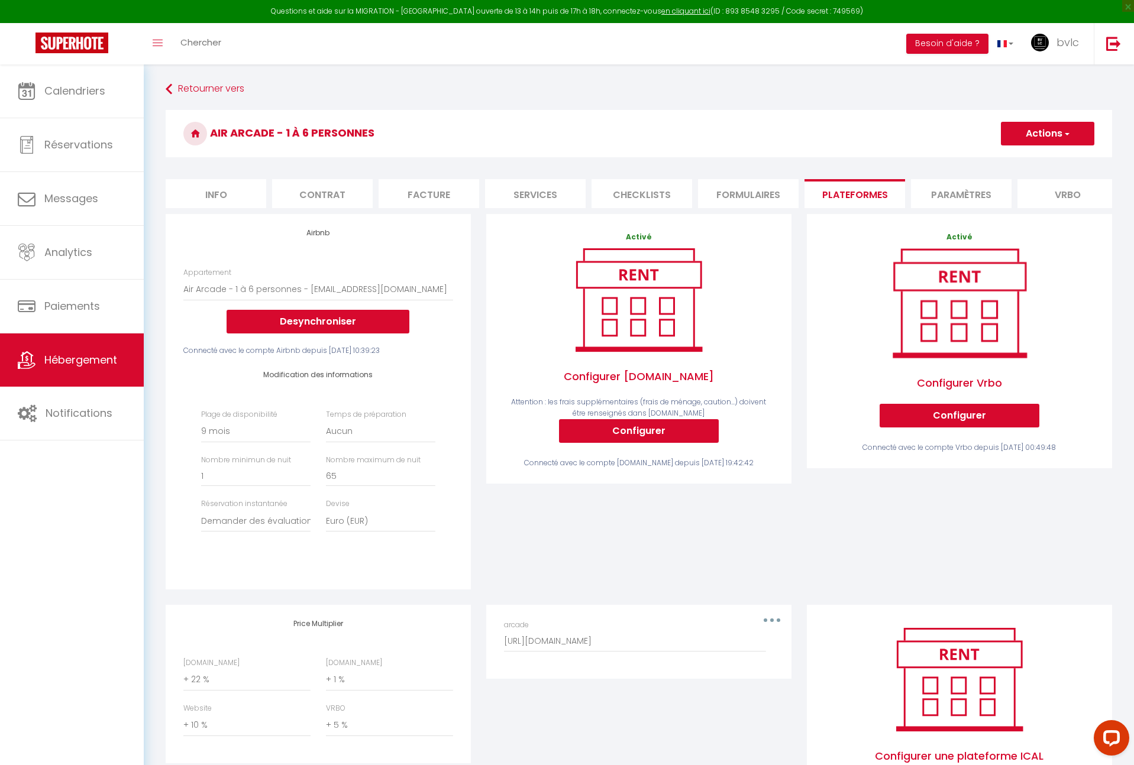
scroll to position [88, 0]
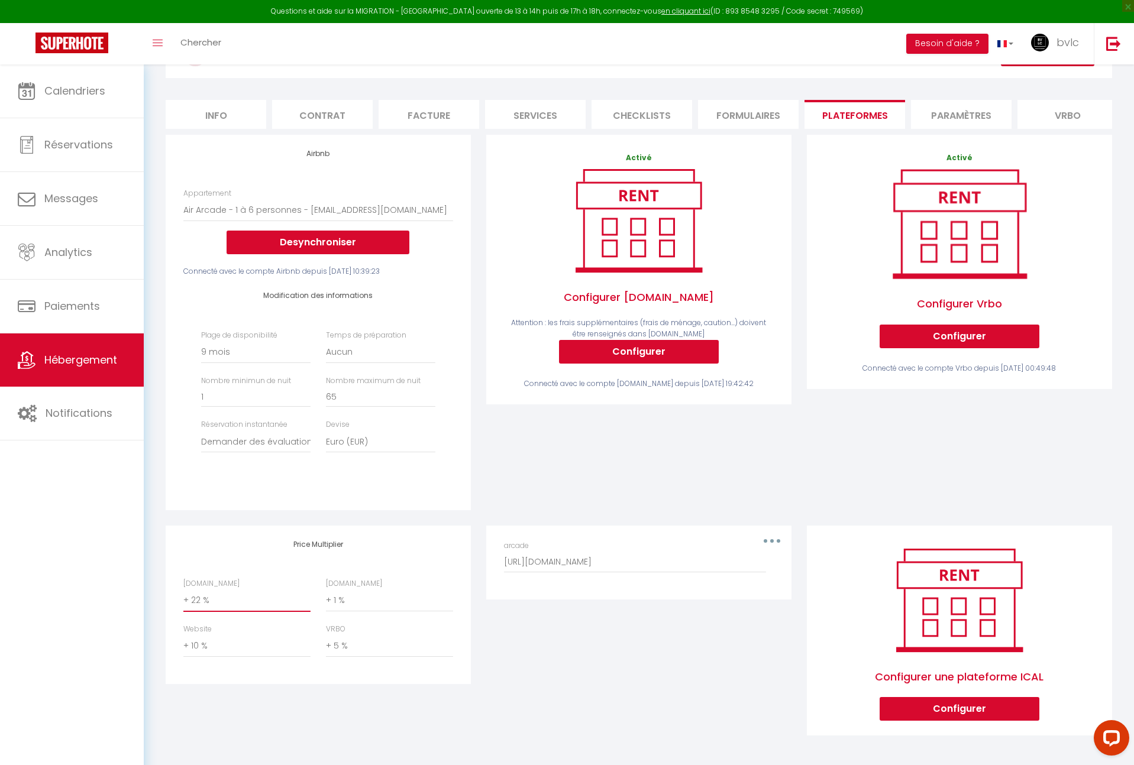
click at [206, 599] on select "0 + 1 % + 2 % + 3 % + 4 % + 5 % + 6 % + 7 % + 8 % + 9 %" at bounding box center [246, 601] width 127 height 22
select select "+ 15 %"
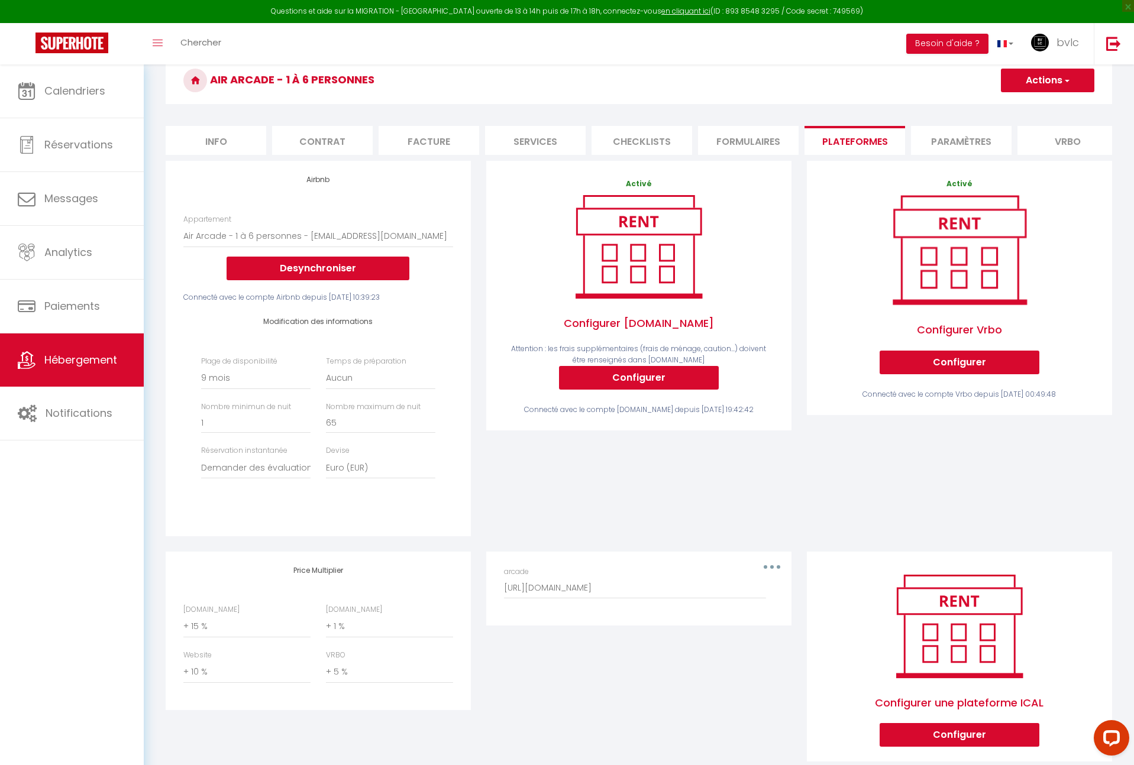
scroll to position [0, 0]
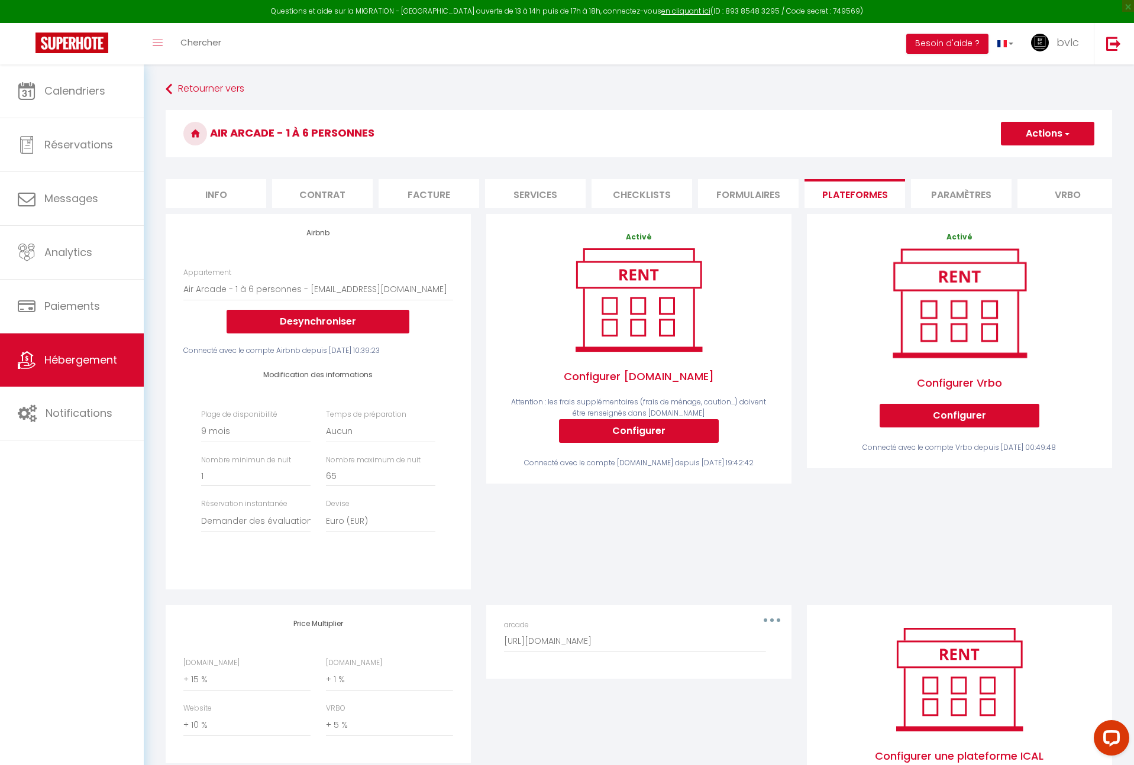
click at [1027, 125] on button "Actions" at bounding box center [1047, 134] width 93 height 24
click at [1021, 156] on link "Enregistrer" at bounding box center [1046, 159] width 93 height 15
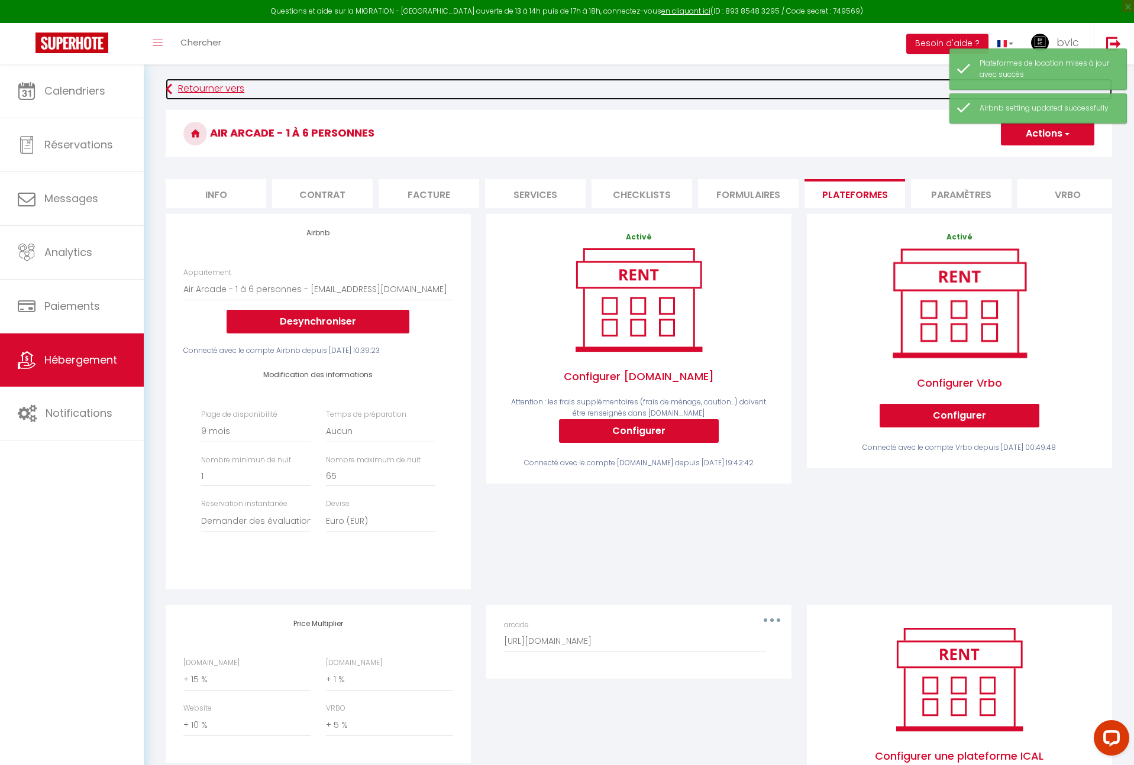
click at [236, 89] on link "Retourner vers" at bounding box center [639, 89] width 946 height 21
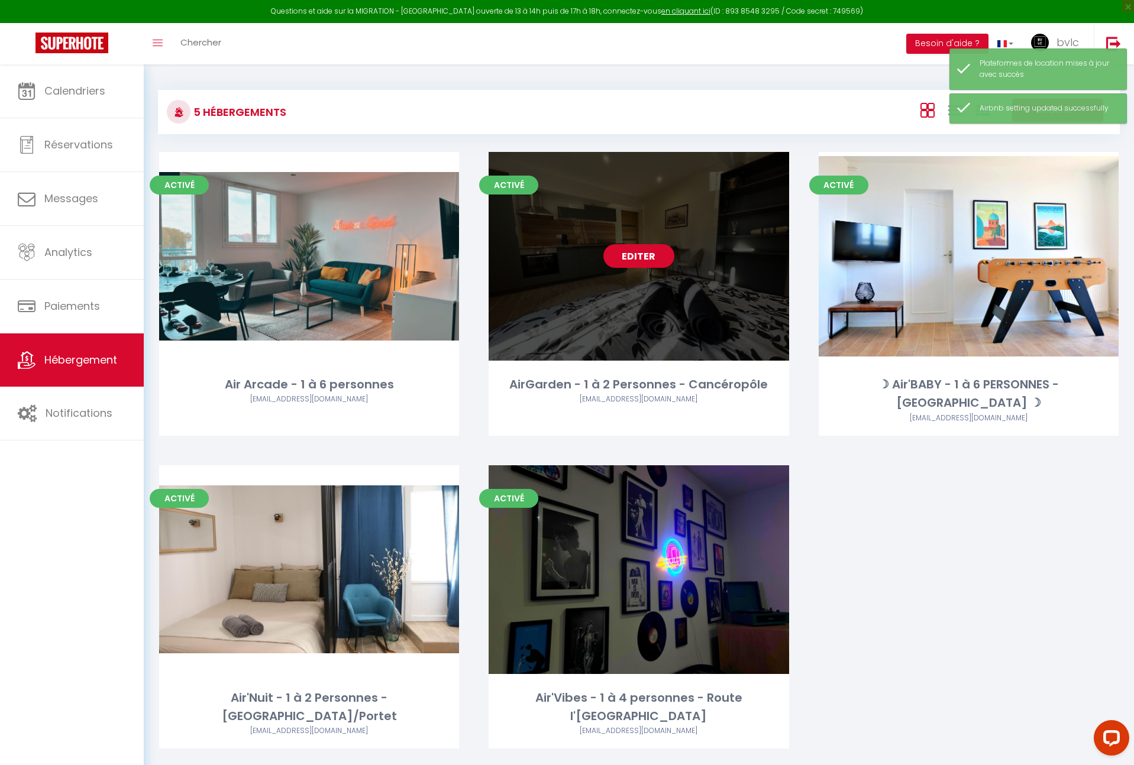
click at [642, 258] on link "Editer" at bounding box center [638, 256] width 71 height 24
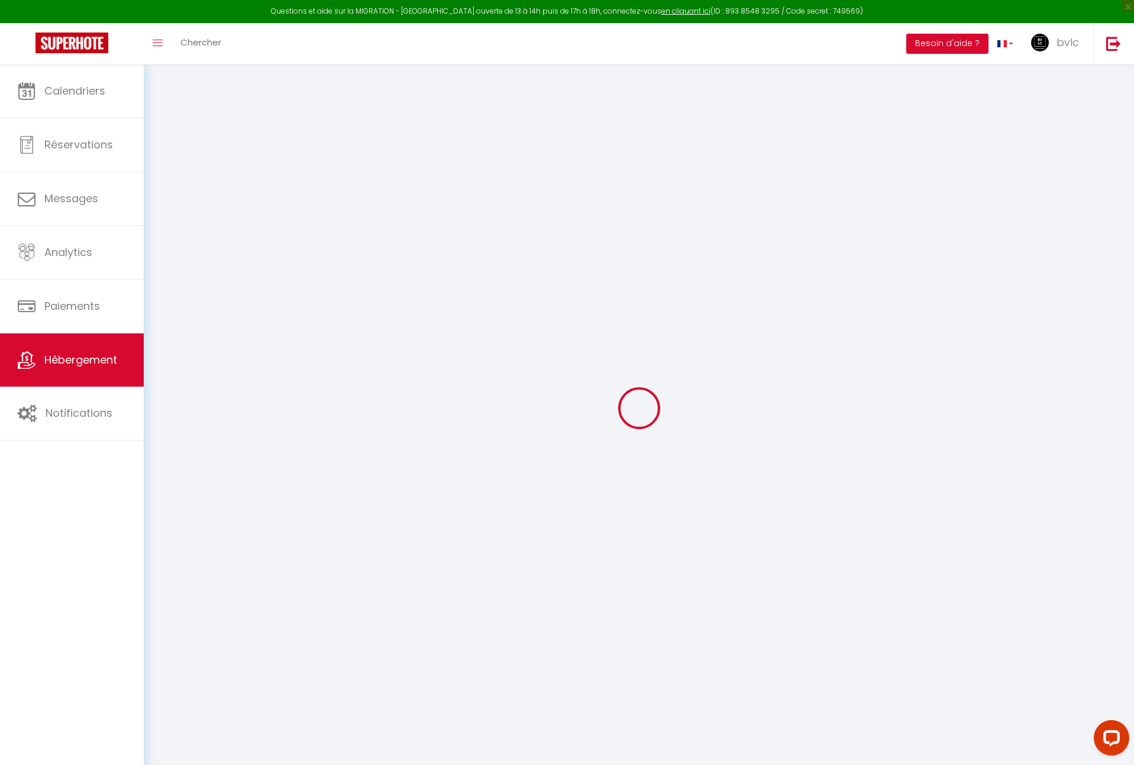
select select "+ 22 %"
select select "+ 1 %"
select select "+ 10 %"
select select "+ 5 %"
checkbox input "false"
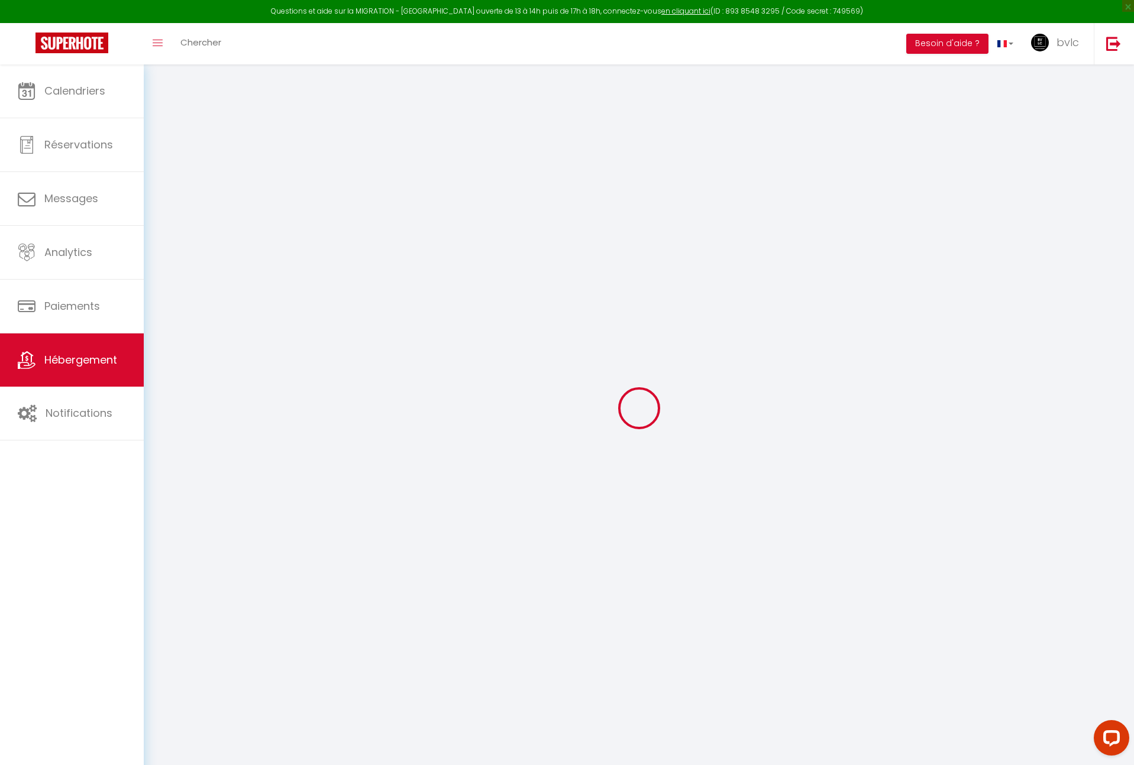
checkbox input "false"
checkbox input "true"
checkbox input "false"
select select "9878-1048331262218492701"
select select "270"
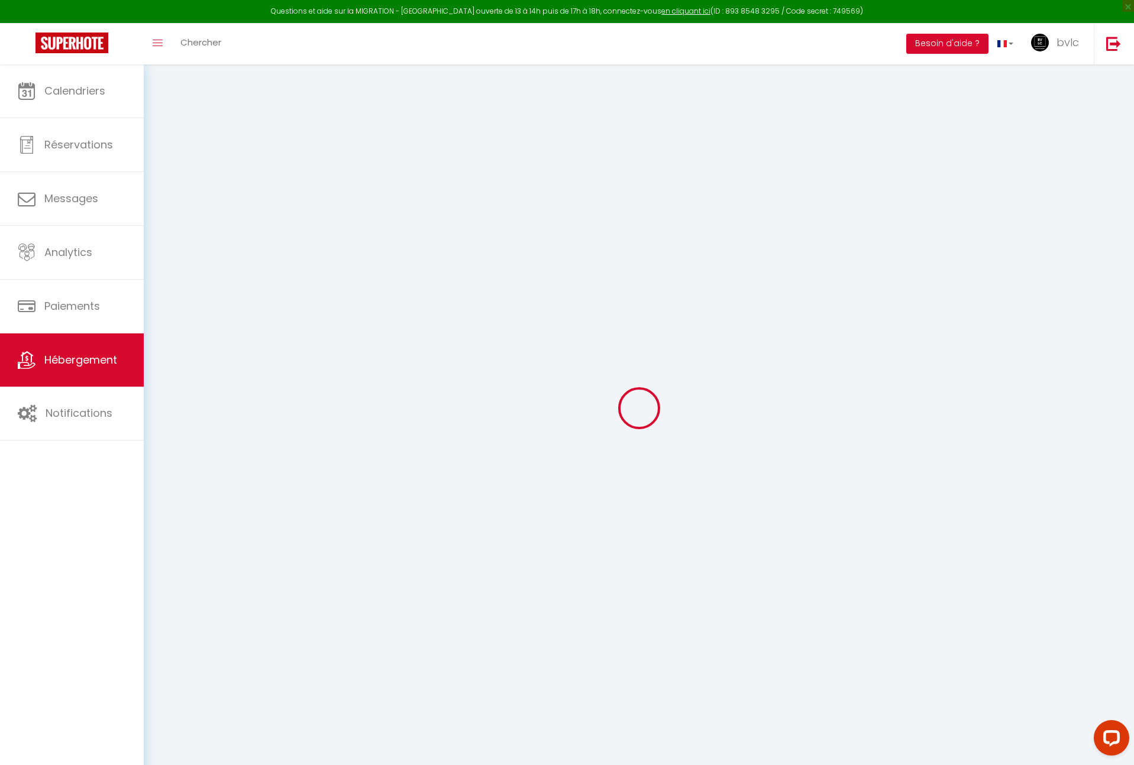
select select "well_reviewed_guests"
select select "EUR"
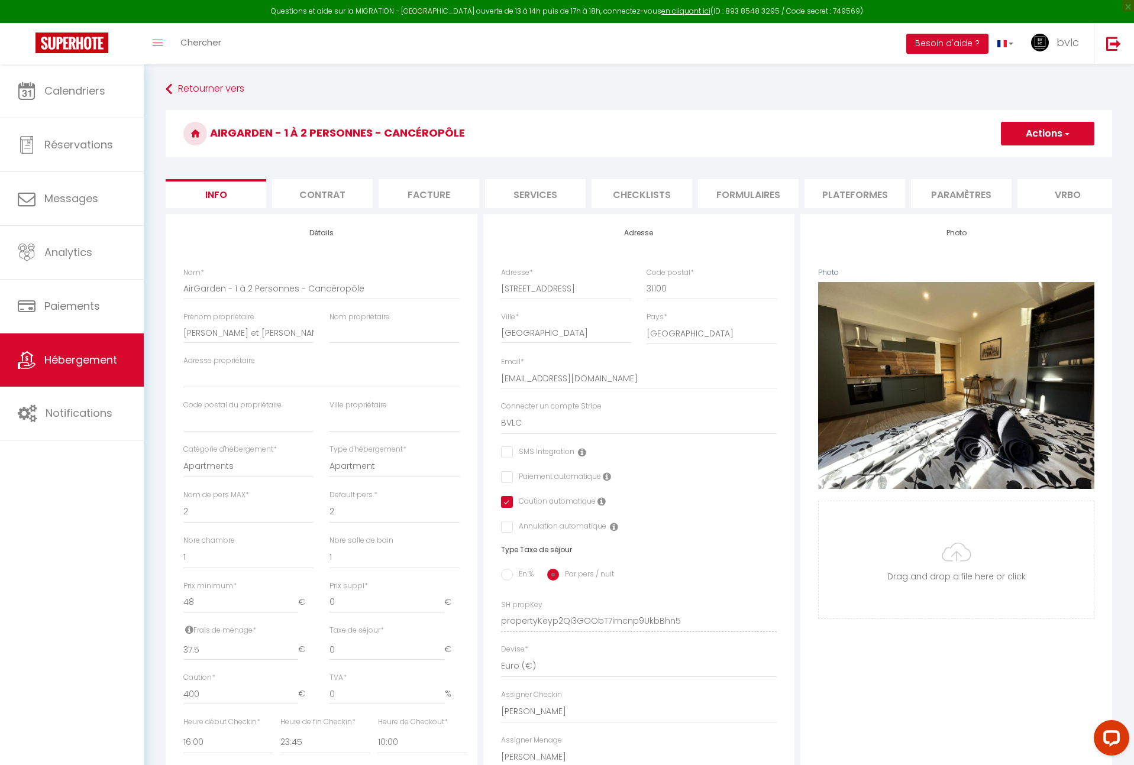
click at [867, 192] on li "Plateformes" at bounding box center [854, 193] width 101 height 29
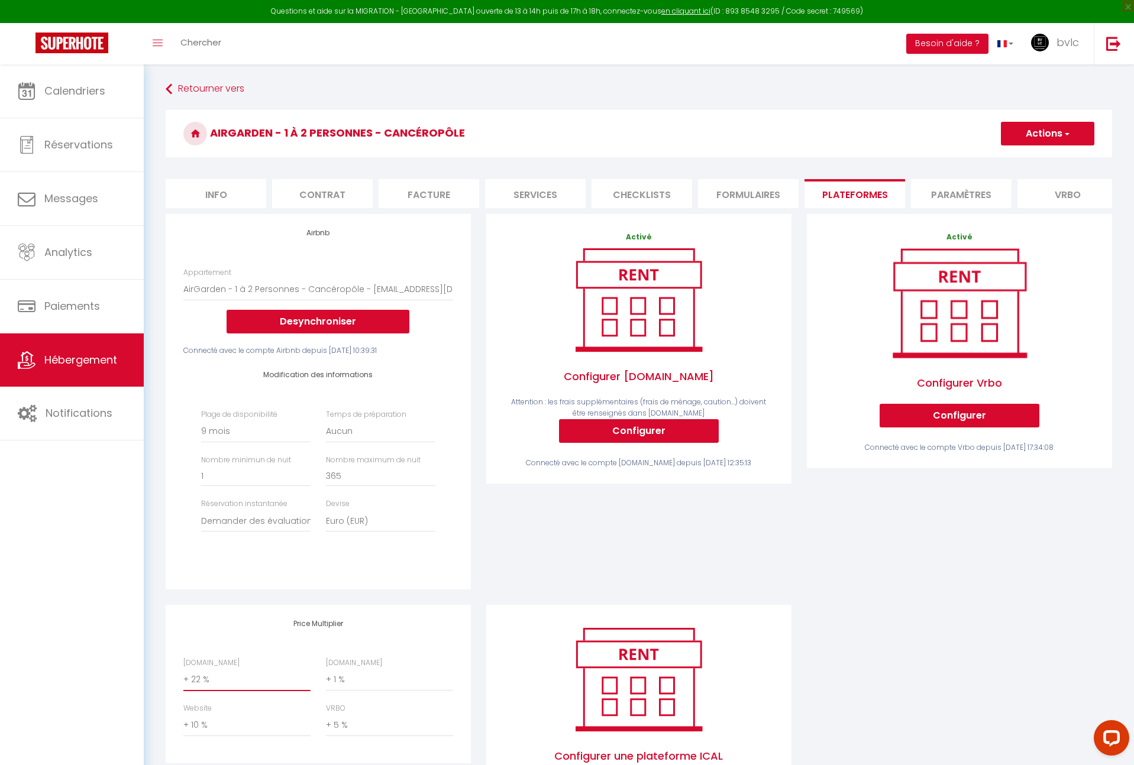
click at [216, 688] on select "0 + 1 % + 2 % + 3 % + 4 % + 5 % + 6 % + 7 % + 8 % + 9 %" at bounding box center [246, 680] width 127 height 22
select select "+ 15 %"
click at [1033, 130] on button "Actions" at bounding box center [1047, 134] width 93 height 24
click at [1025, 155] on link "Enregistrer" at bounding box center [1046, 159] width 93 height 15
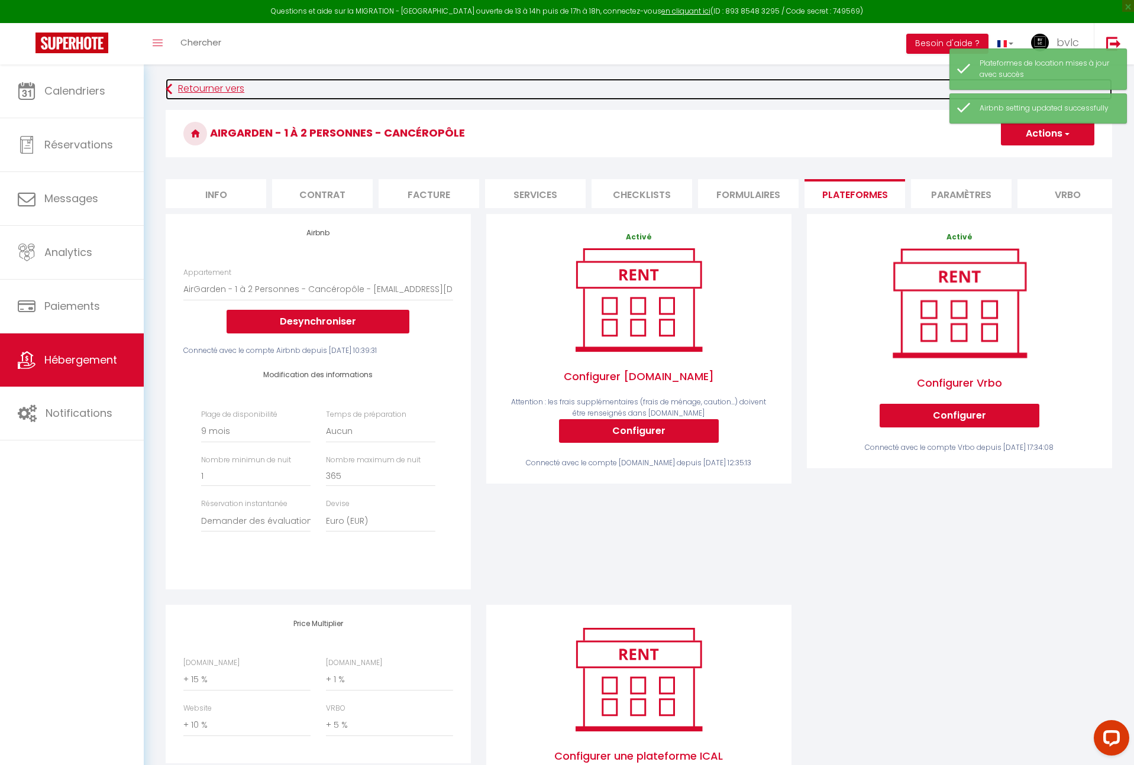
click at [177, 92] on link "Retourner vers" at bounding box center [639, 89] width 946 height 21
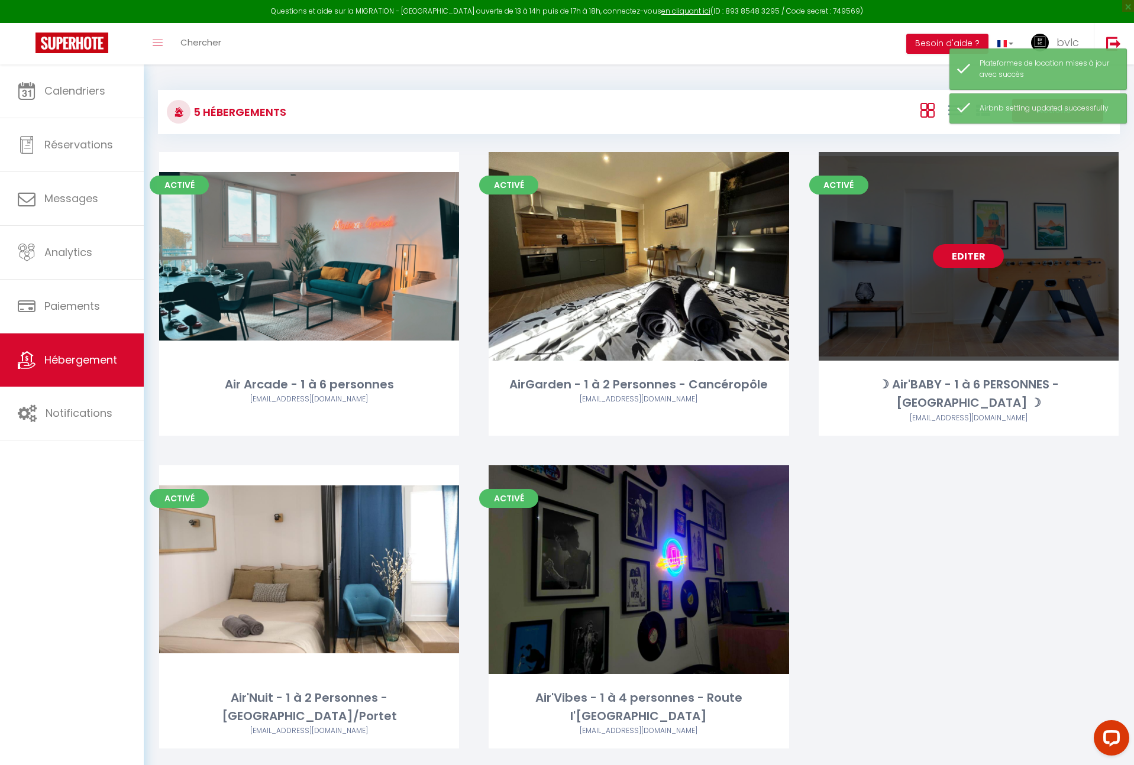
click at [974, 258] on link "Editer" at bounding box center [968, 256] width 71 height 24
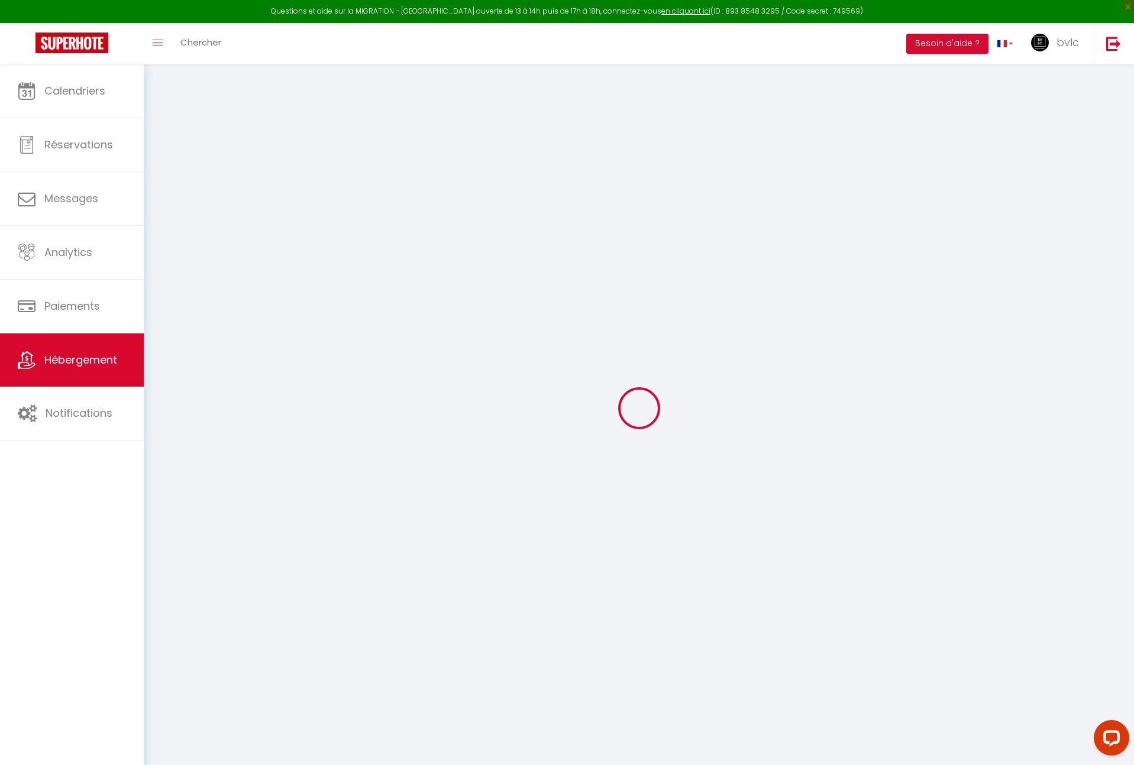
select select
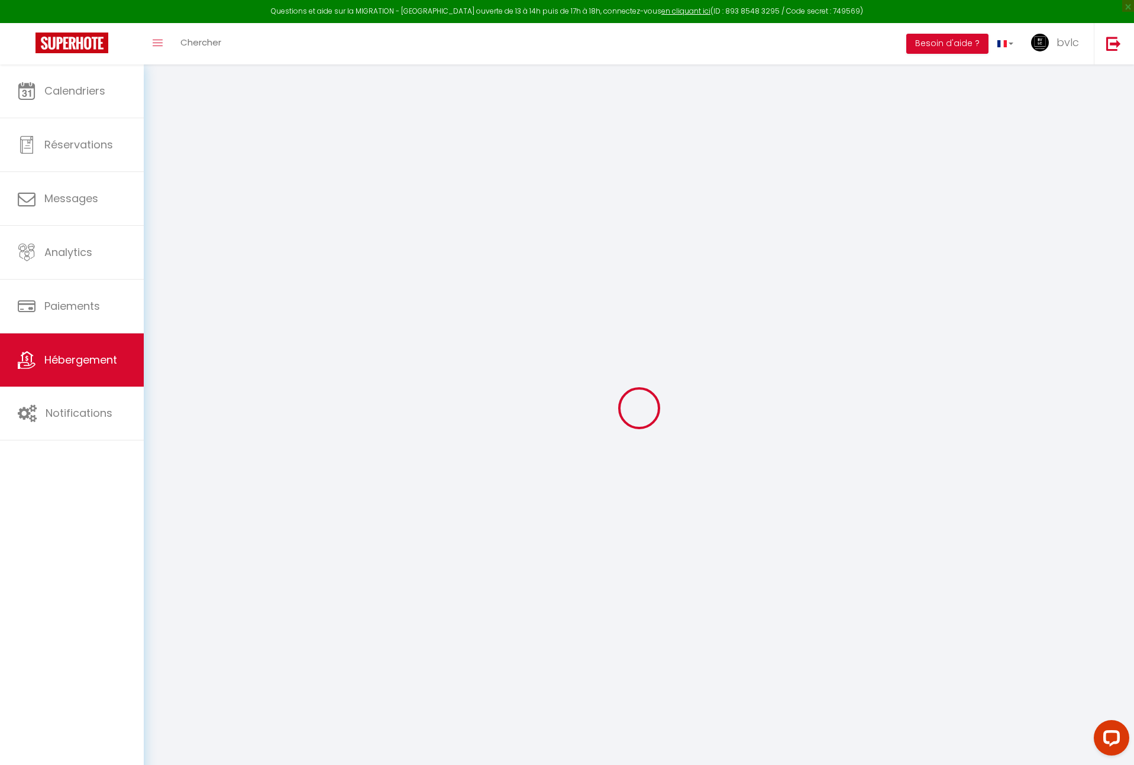
select select
checkbox input "false"
checkbox input "true"
checkbox input "false"
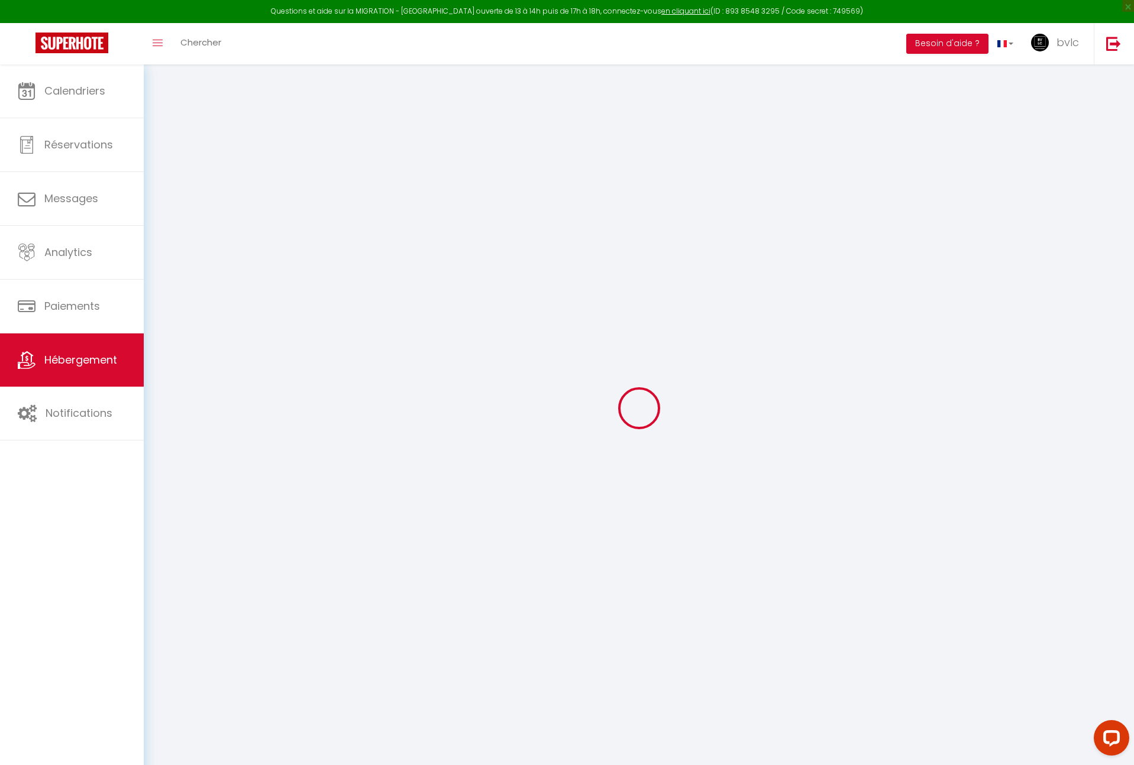
select select
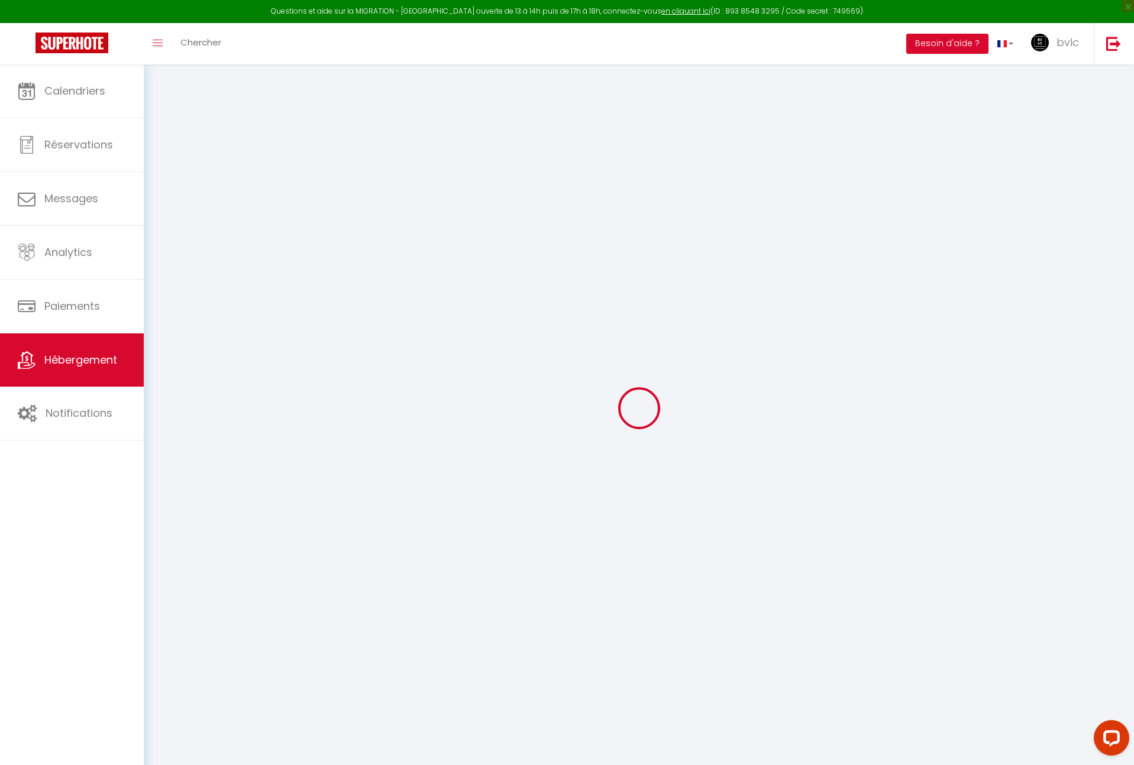
select select
checkbox input "false"
checkbox input "true"
checkbox input "false"
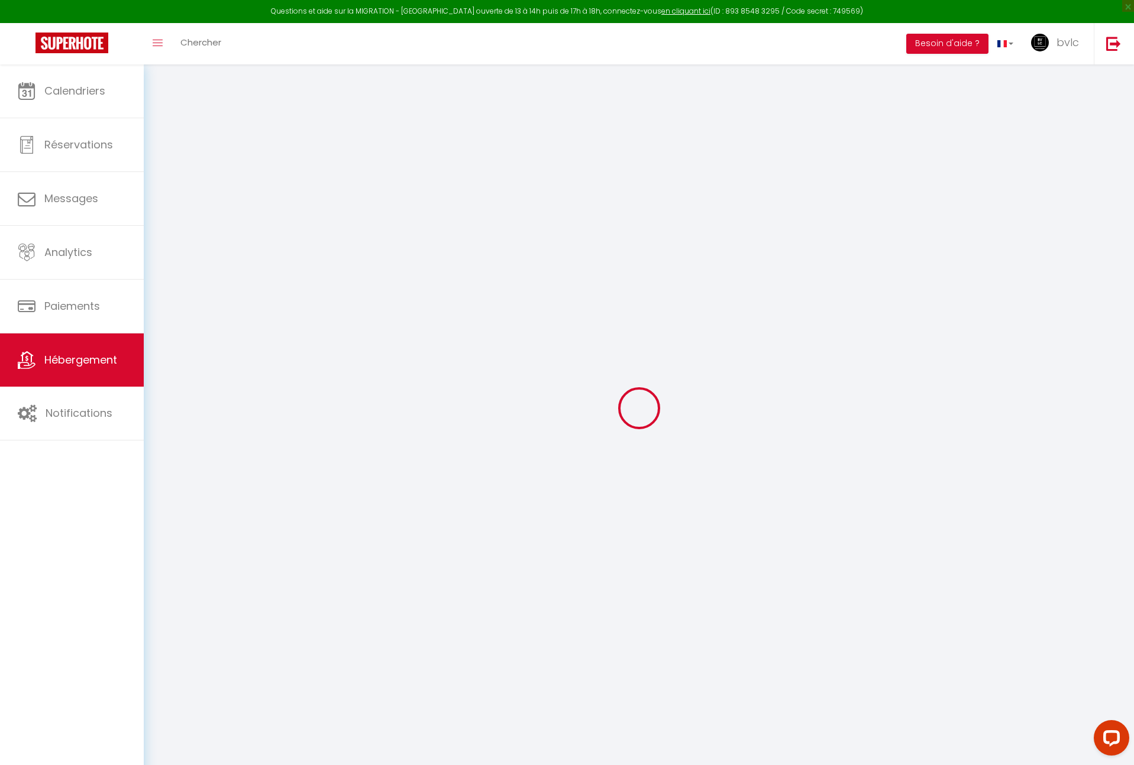
checkbox input "false"
checkbox input "true"
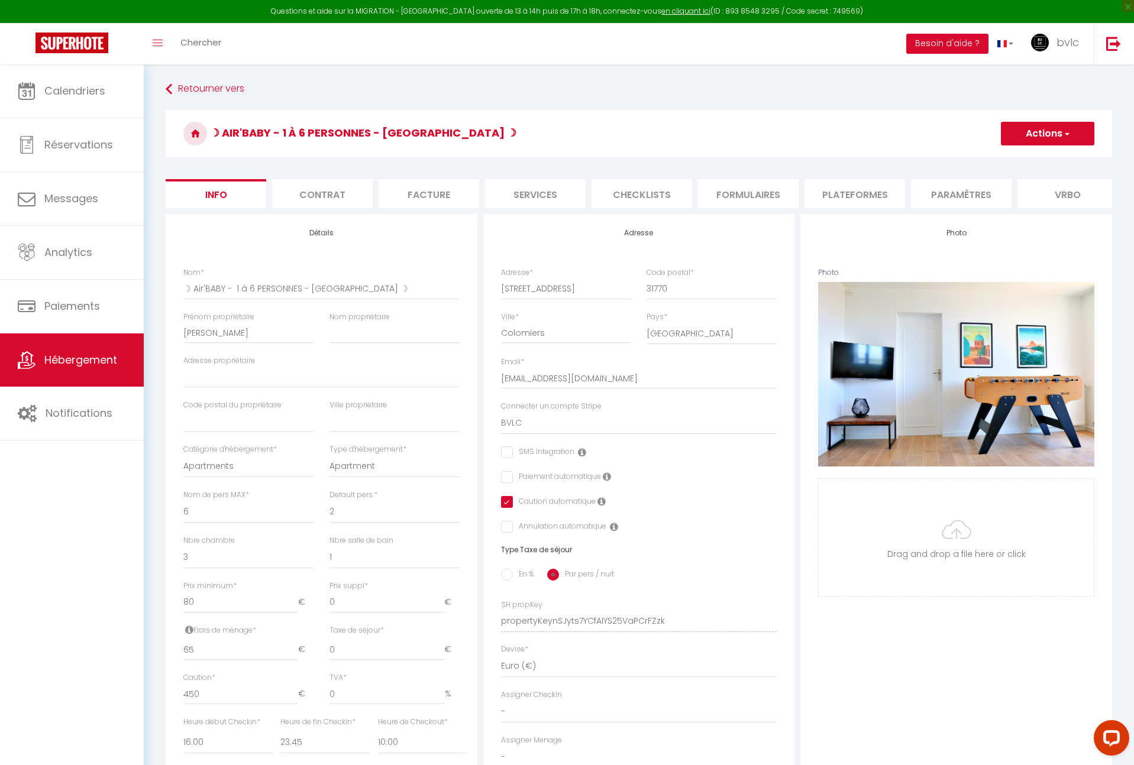
click at [857, 192] on li "Plateformes" at bounding box center [854, 193] width 101 height 29
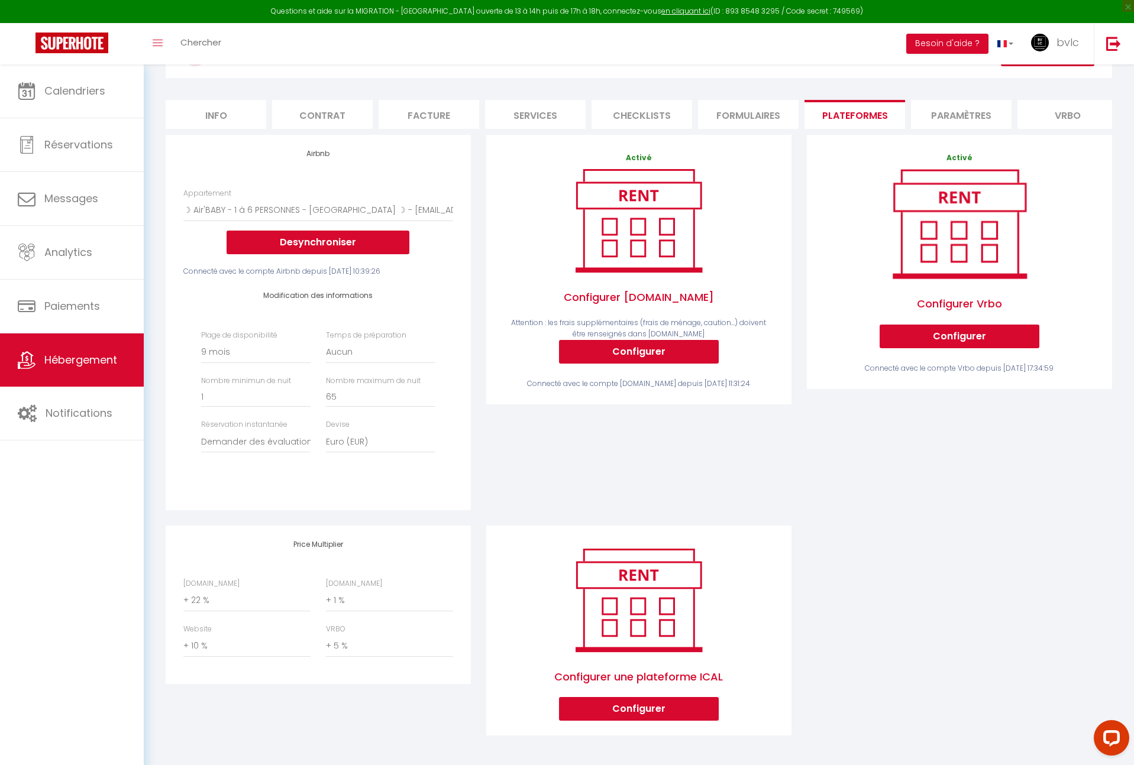
scroll to position [88, 0]
click at [206, 601] on select "0 + 1 % + 2 % + 3 % + 4 % + 5 % + 6 % + 7 % + 8 % + 9 %" at bounding box center [246, 601] width 127 height 22
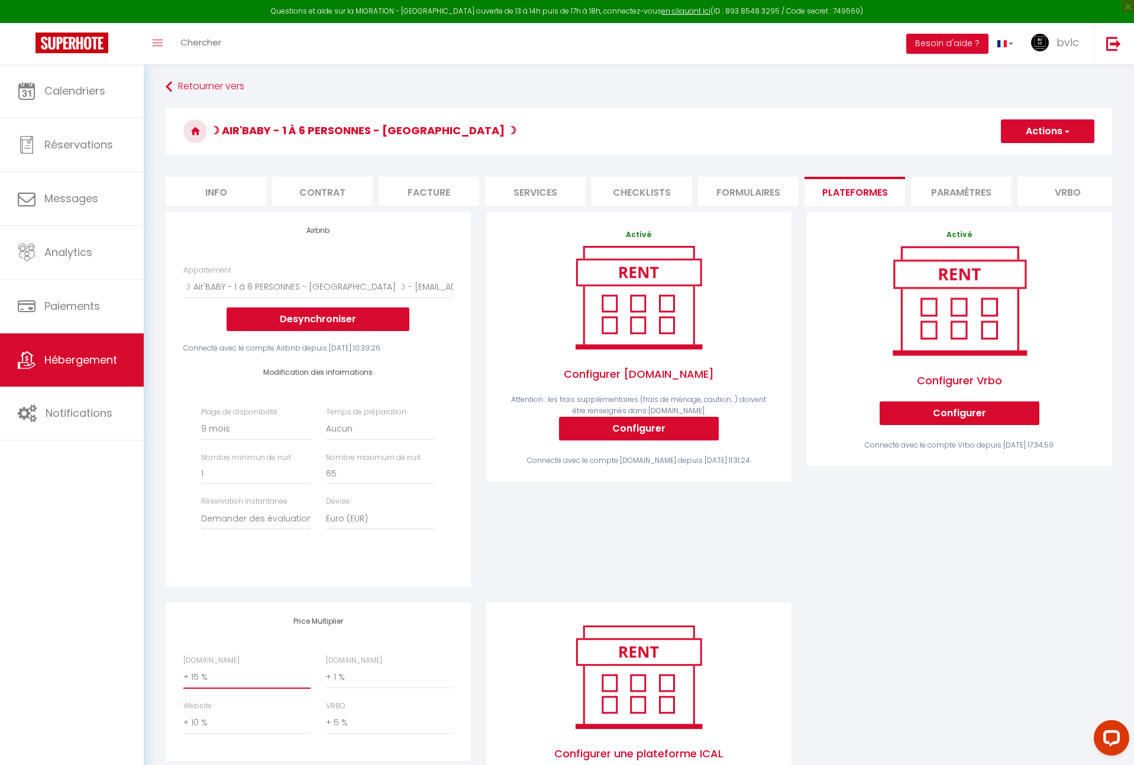
scroll to position [0, 0]
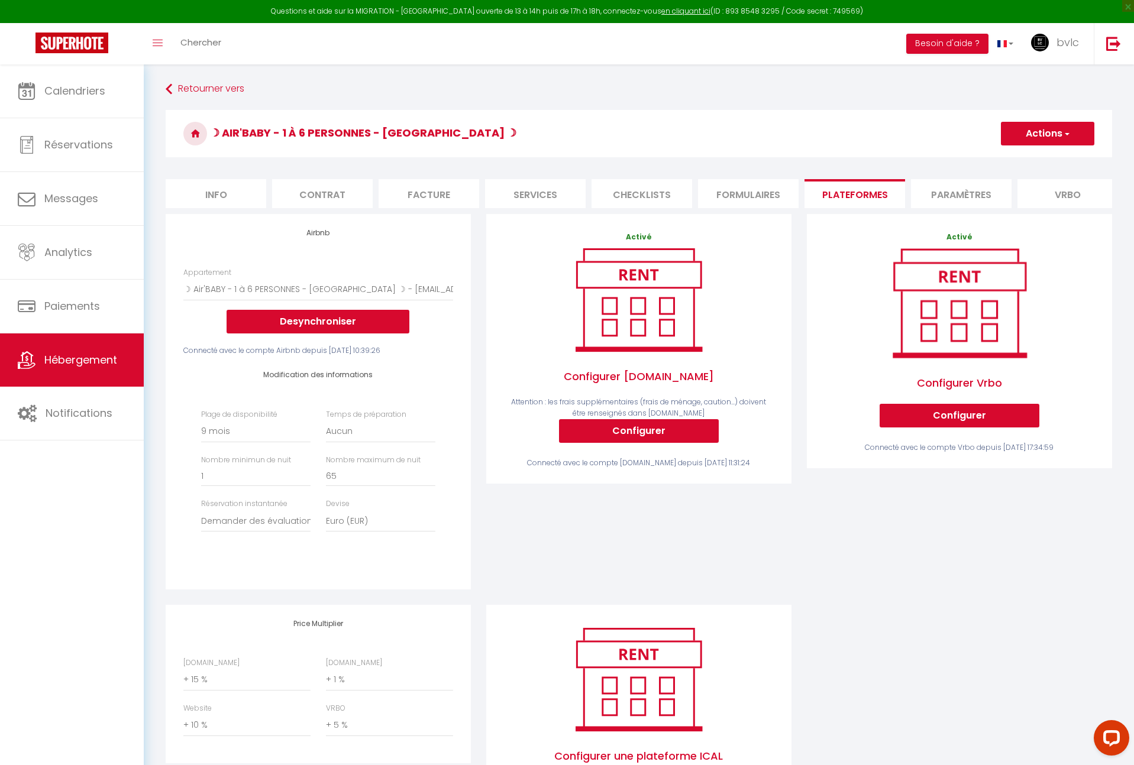
click at [1065, 130] on span "button" at bounding box center [1066, 134] width 8 height 12
click at [1029, 160] on link "Enregistrer" at bounding box center [1046, 159] width 93 height 15
click at [1052, 136] on button "Actions" at bounding box center [1047, 134] width 93 height 24
click at [1034, 159] on link "Enregistrer" at bounding box center [1046, 159] width 93 height 15
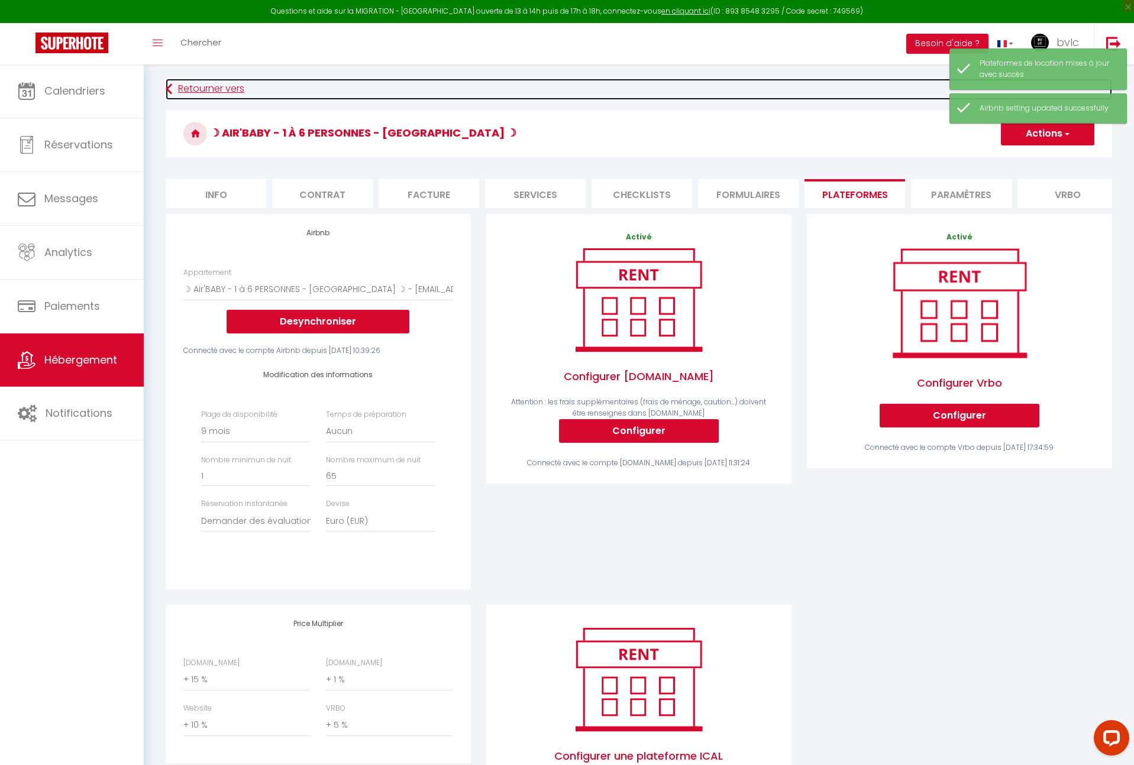
click at [200, 88] on link "Retourner vers" at bounding box center [639, 89] width 946 height 21
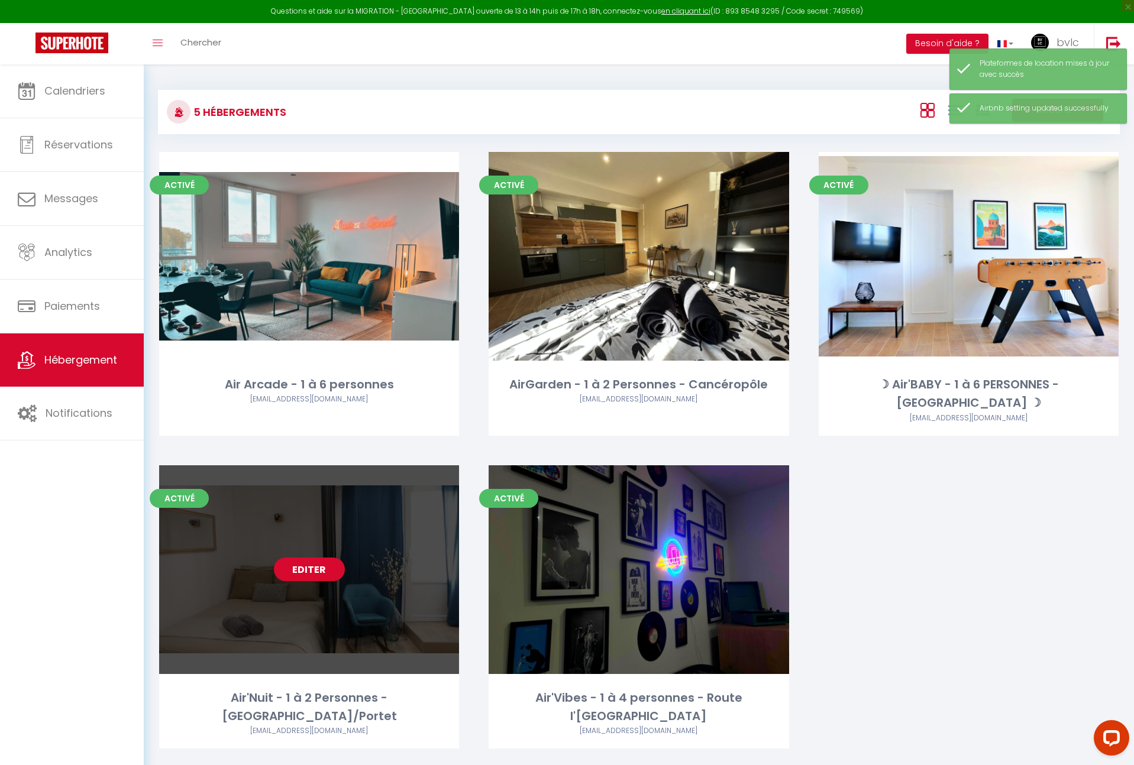
click at [296, 558] on link "Editer" at bounding box center [309, 570] width 71 height 24
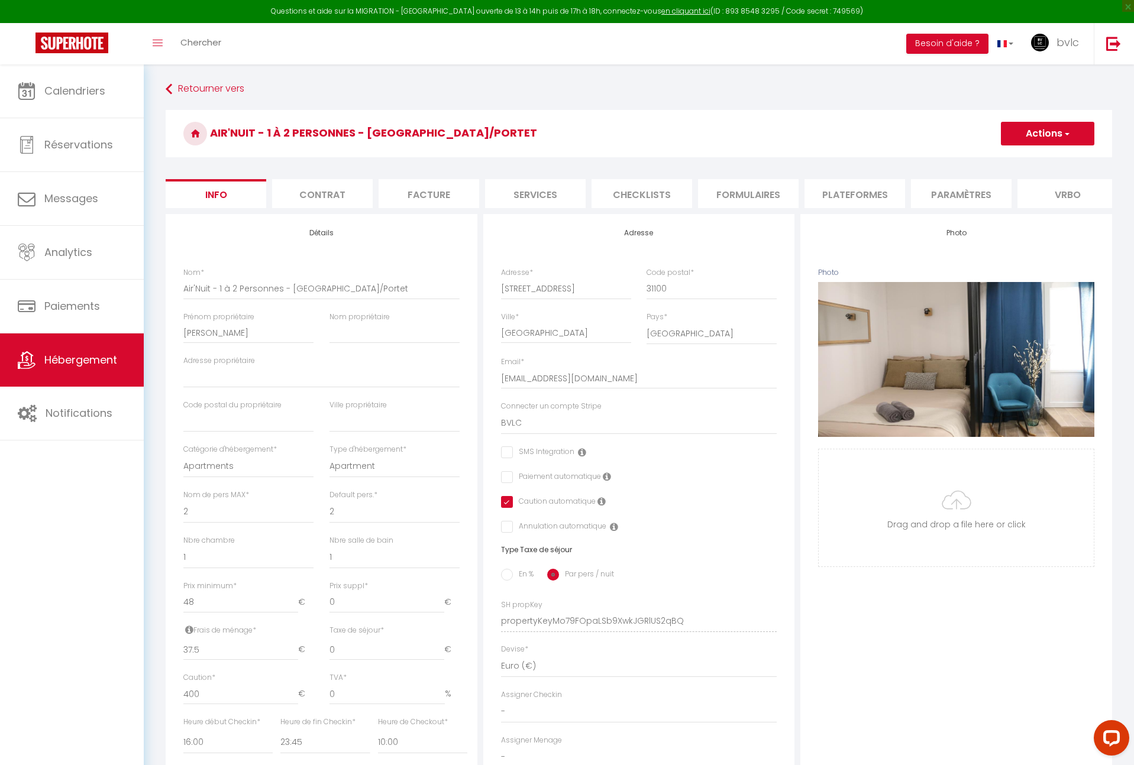
click at [830, 195] on li "Plateformes" at bounding box center [854, 193] width 101 height 29
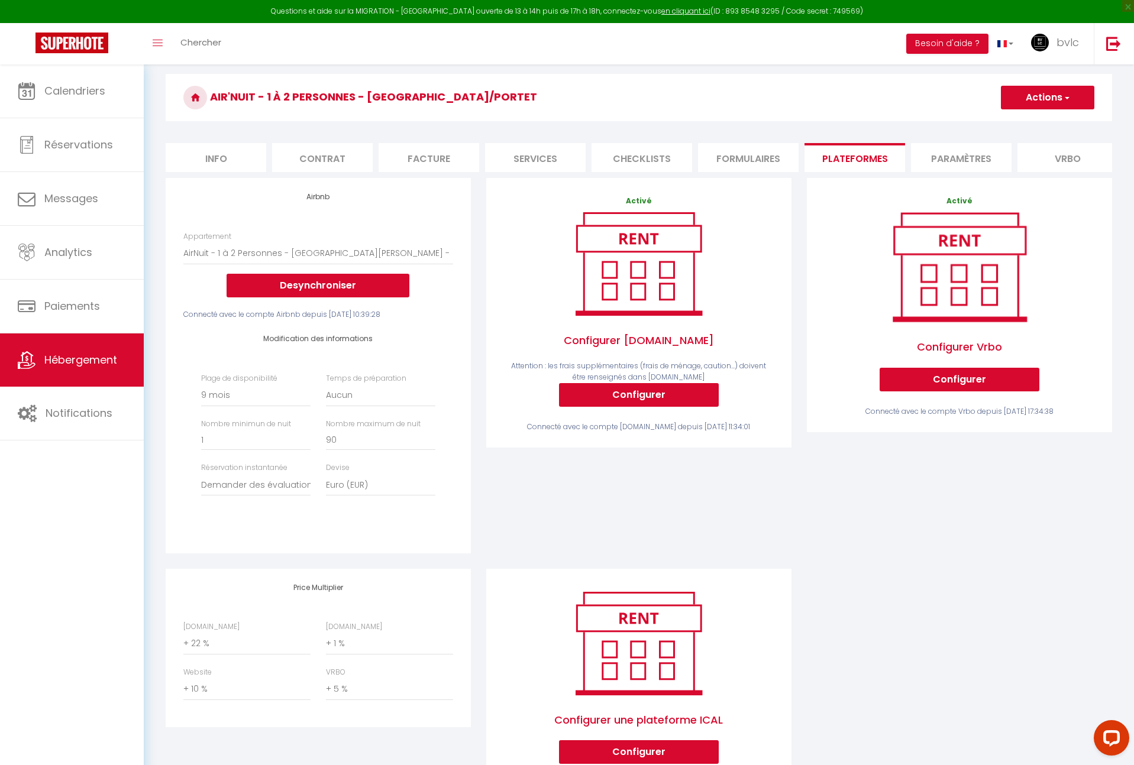
scroll to position [88, 0]
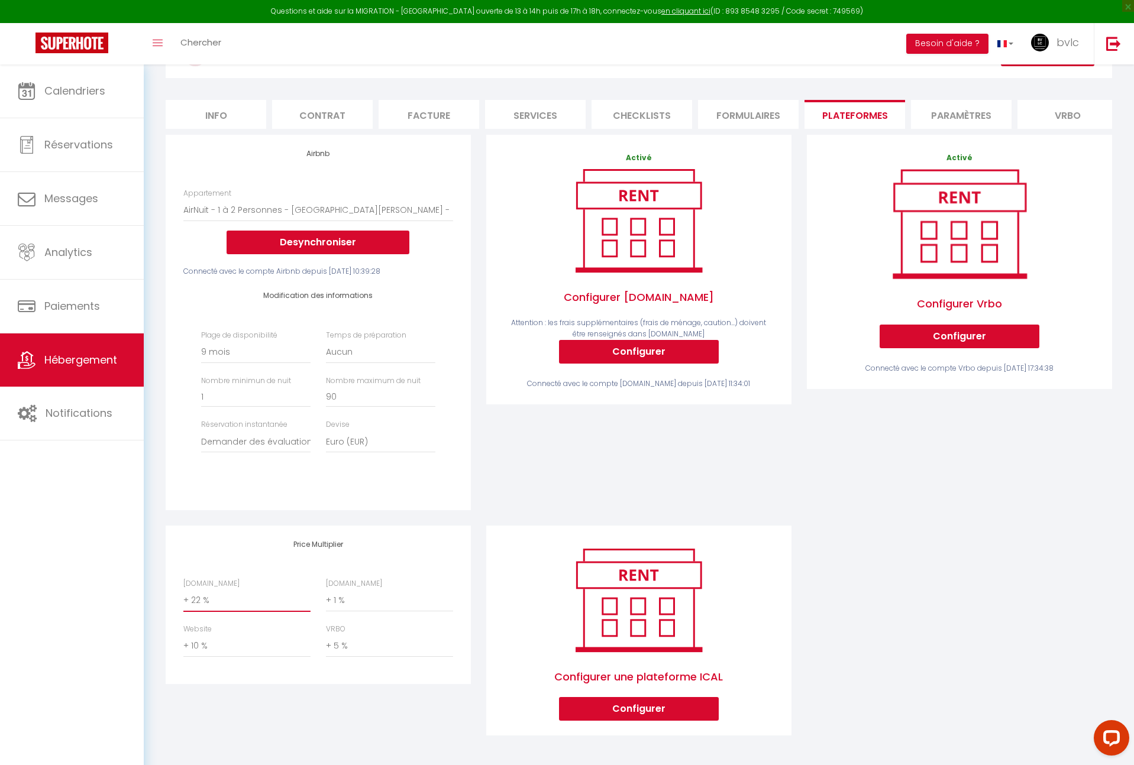
click at [216, 599] on select "0 + 1 % + 2 % + 3 % + 4 % + 5 % + 6 % + 7 % + 8 % + 9 %" at bounding box center [246, 601] width 127 height 22
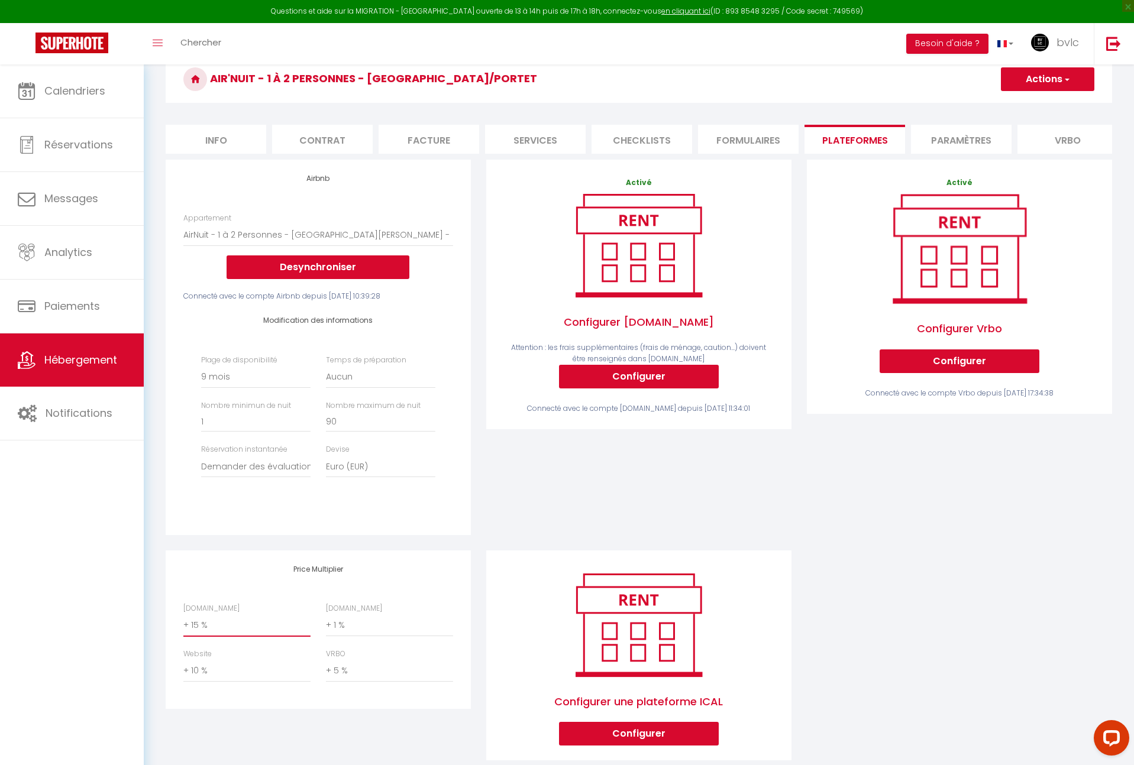
scroll to position [0, 0]
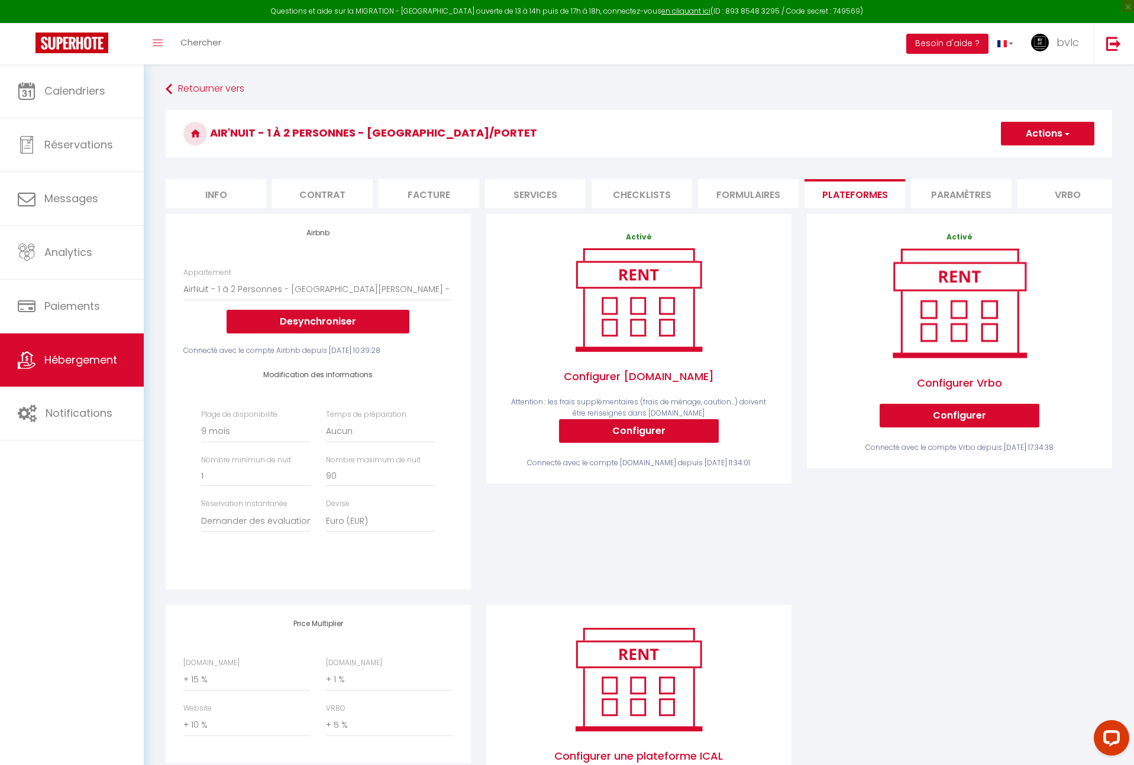
click at [1039, 133] on button "Actions" at bounding box center [1047, 134] width 93 height 24
click at [1034, 157] on link "Enregistrer" at bounding box center [1046, 159] width 93 height 15
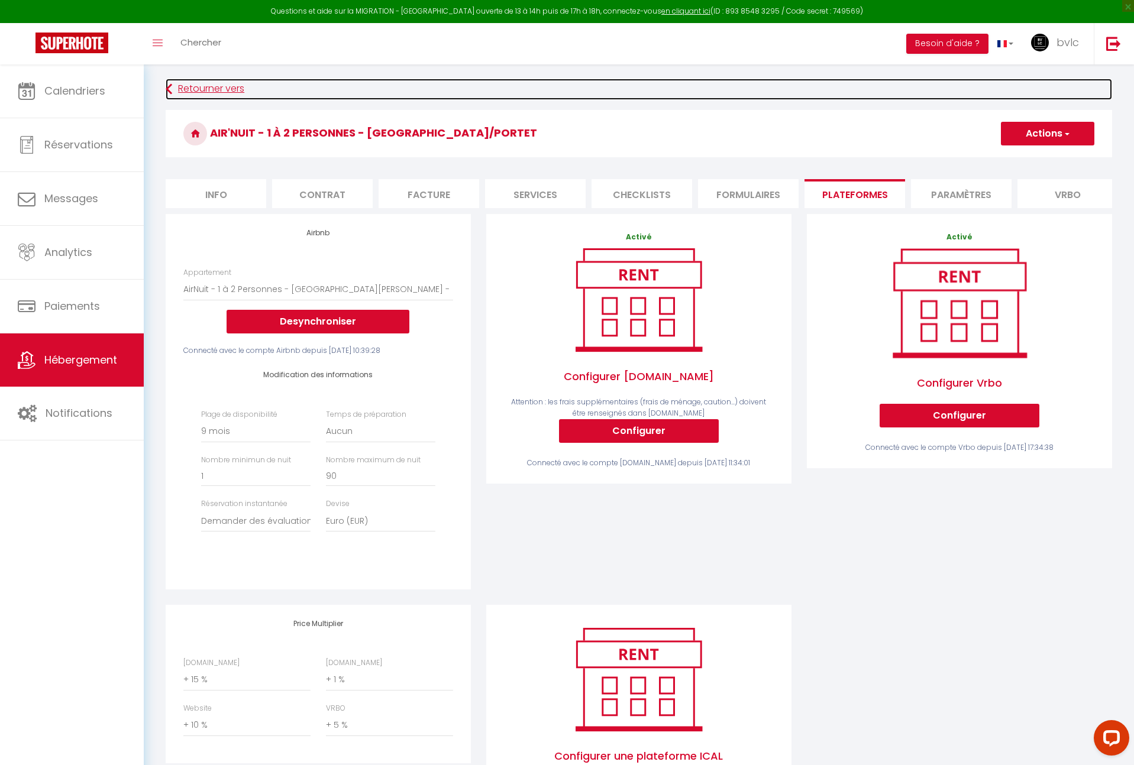
click at [199, 93] on link "Retourner vers" at bounding box center [639, 89] width 946 height 21
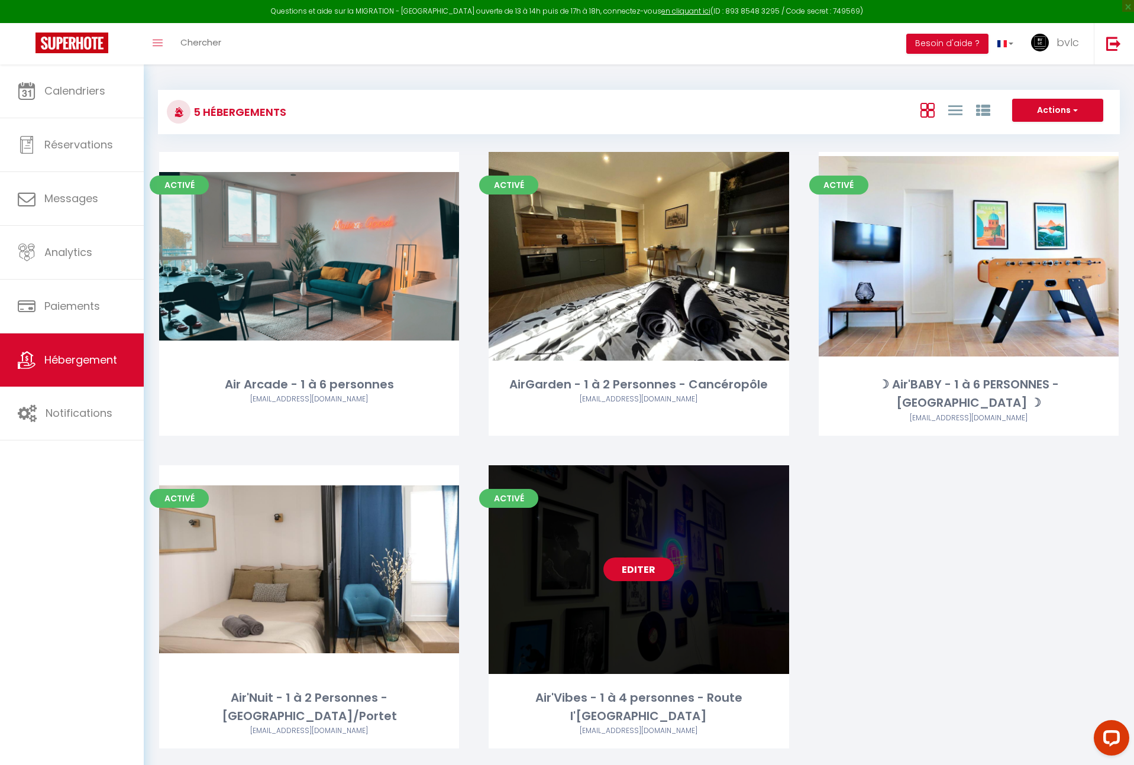
click at [645, 558] on link "Editer" at bounding box center [638, 570] width 71 height 24
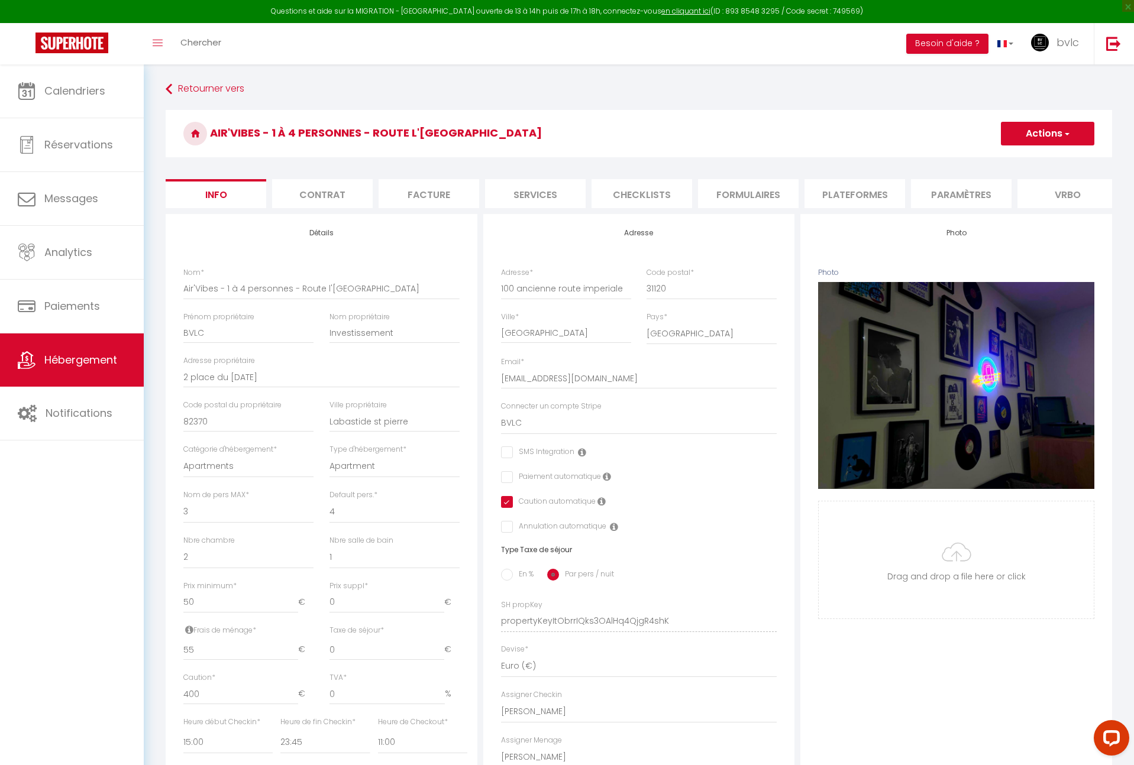
click at [828, 188] on li "Plateformes" at bounding box center [854, 193] width 101 height 29
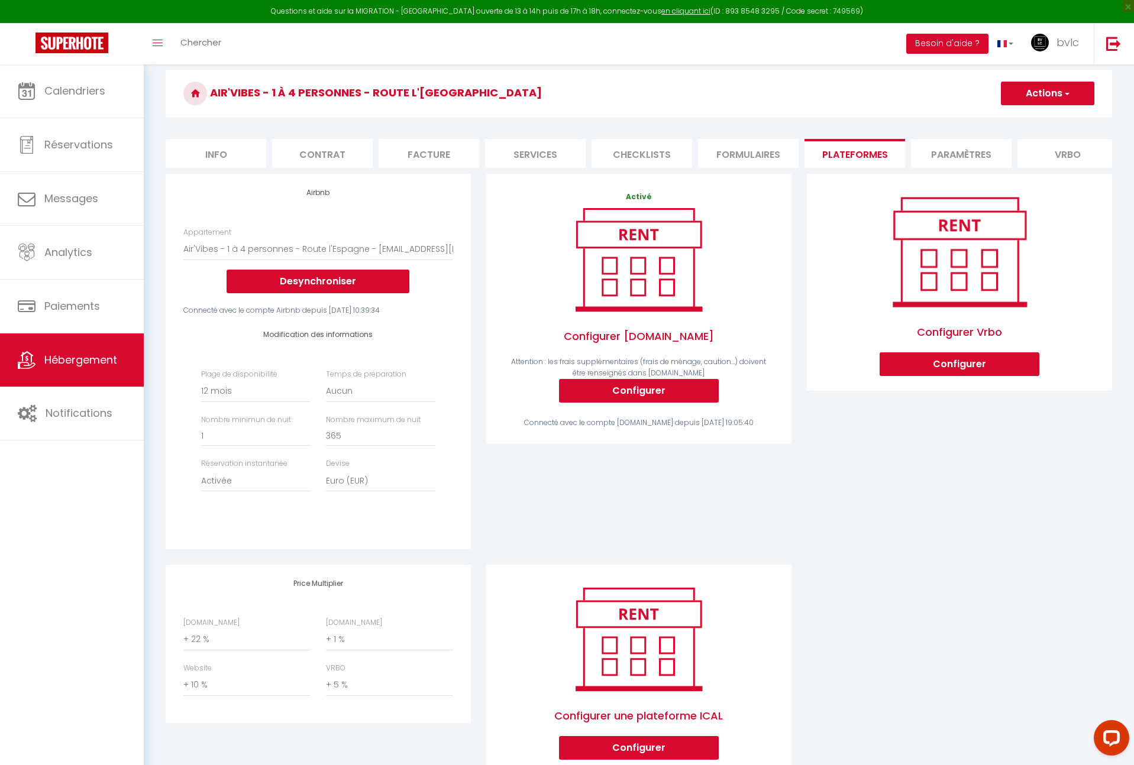
scroll to position [88, 0]
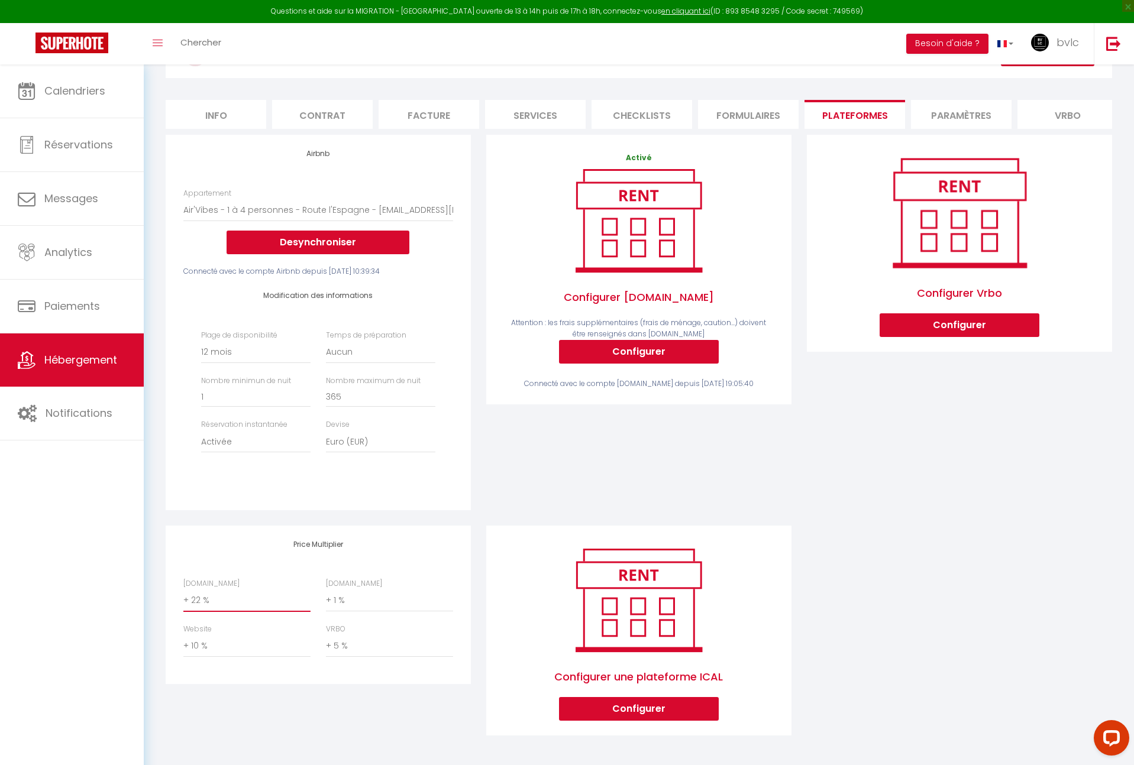
click at [213, 596] on select "0 + 1 % + 2 % + 3 % + 4 % + 5 % + 6 % + 7 % + 8 % + 9 %" at bounding box center [246, 601] width 127 height 22
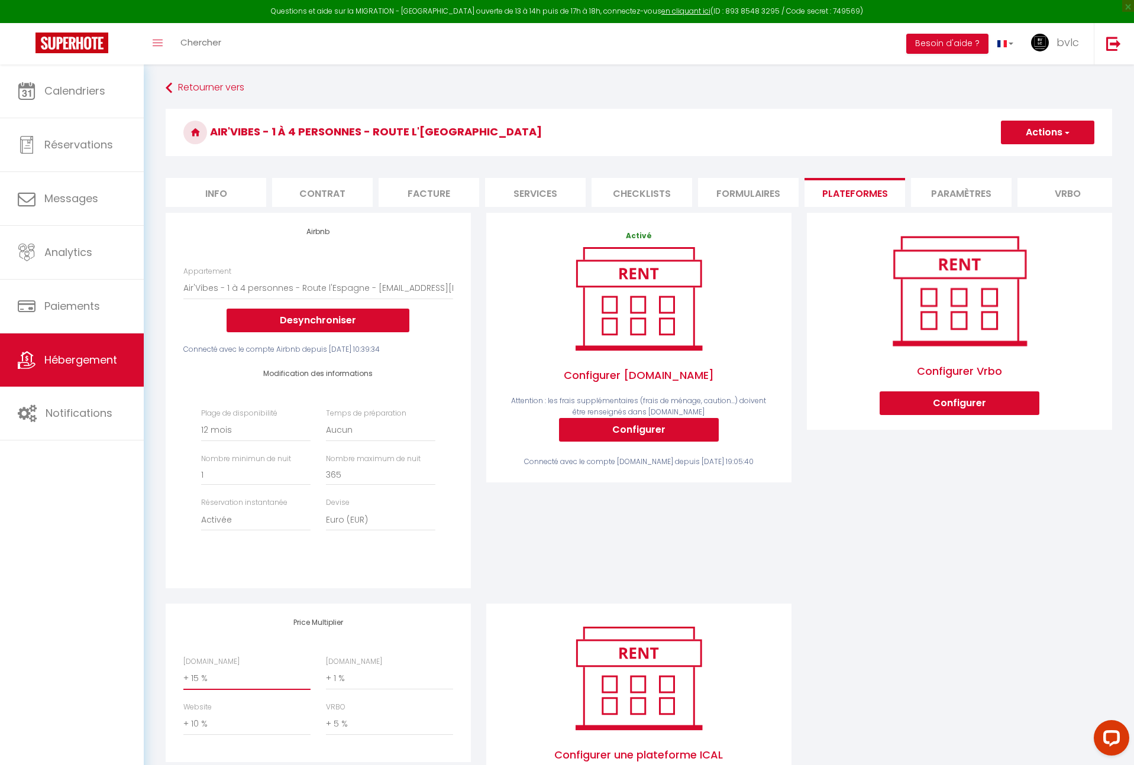
scroll to position [0, 0]
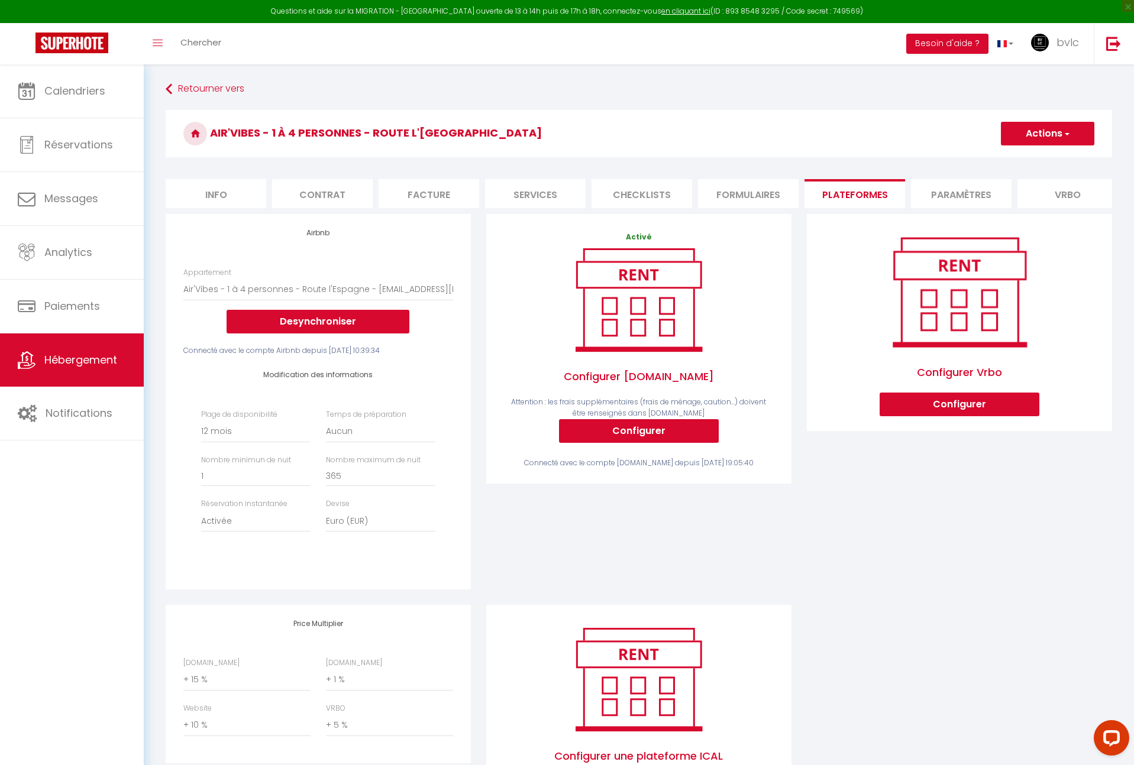
click at [1046, 136] on button "Actions" at bounding box center [1047, 134] width 93 height 24
click at [1033, 160] on link "Enregistrer" at bounding box center [1046, 159] width 93 height 15
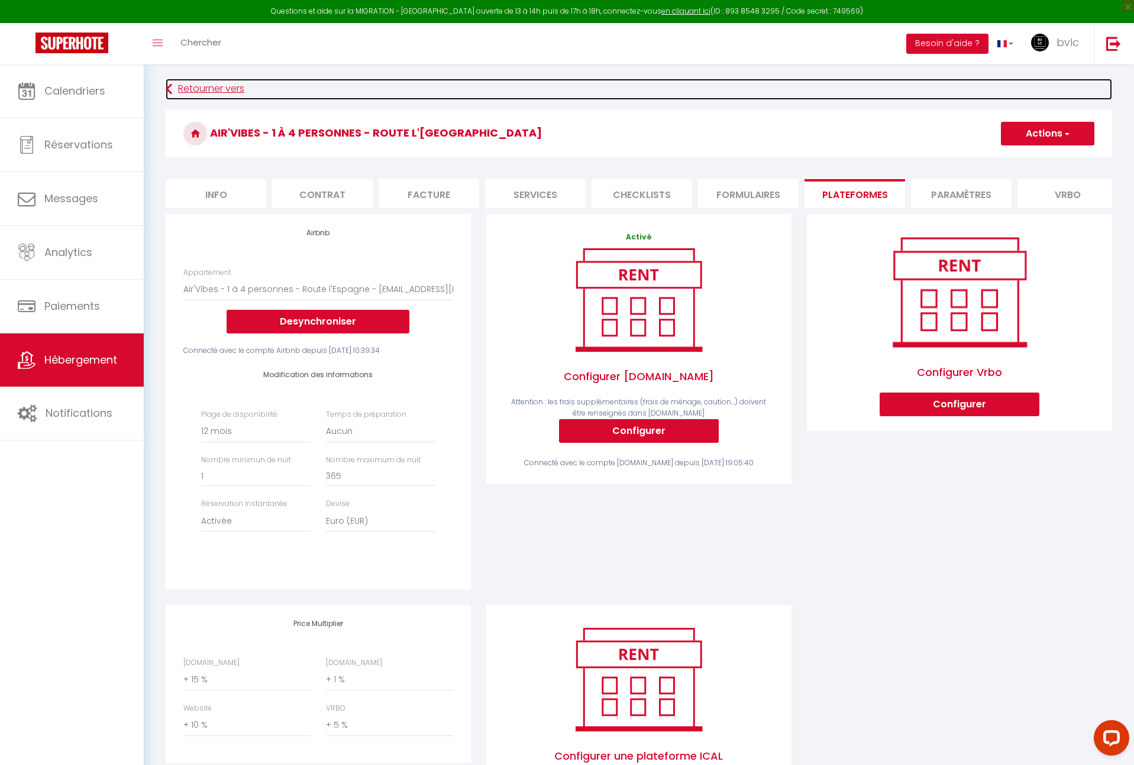
click at [201, 89] on link "Retourner vers" at bounding box center [639, 89] width 946 height 21
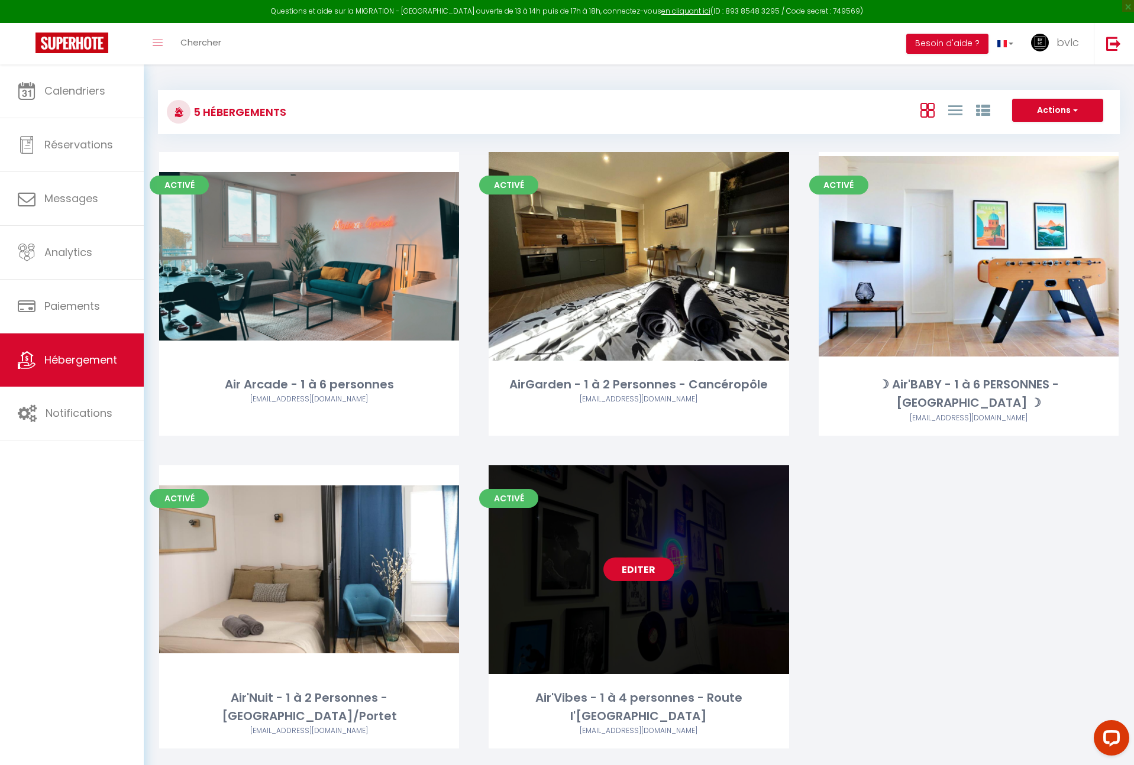
click at [616, 559] on link "Editer" at bounding box center [638, 570] width 71 height 24
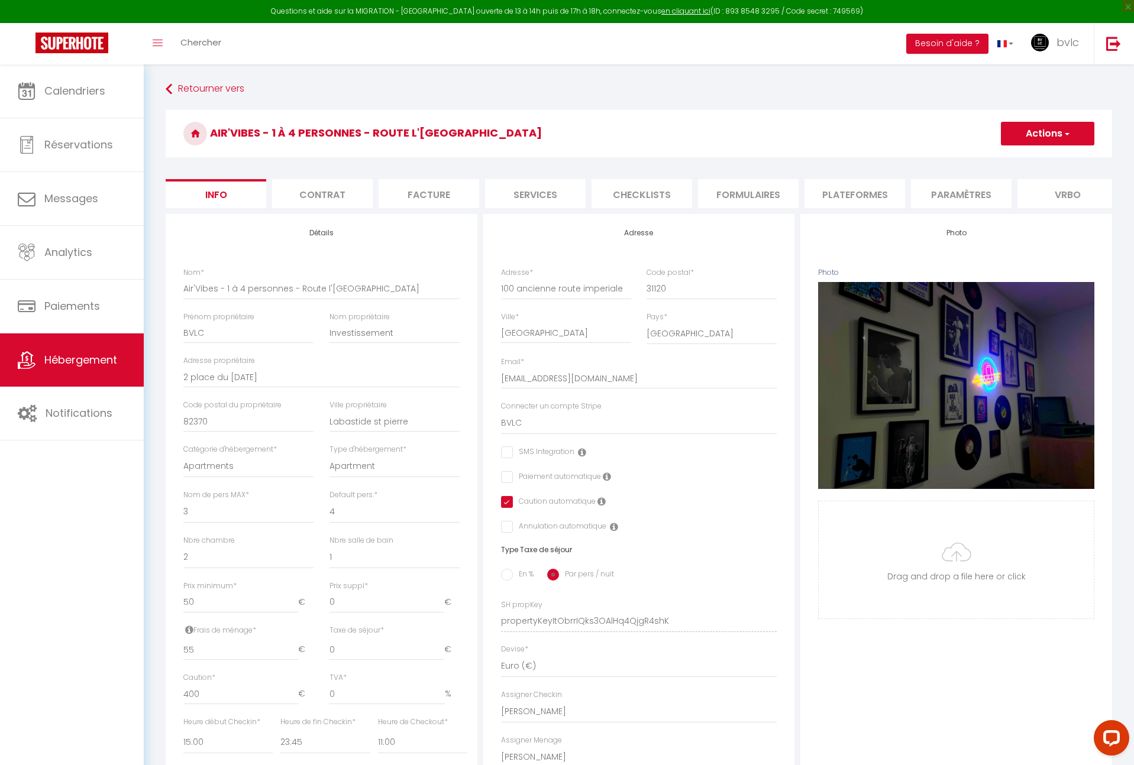
click at [849, 190] on li "Plateformes" at bounding box center [854, 193] width 101 height 29
